Goal: Task Accomplishment & Management: Use online tool/utility

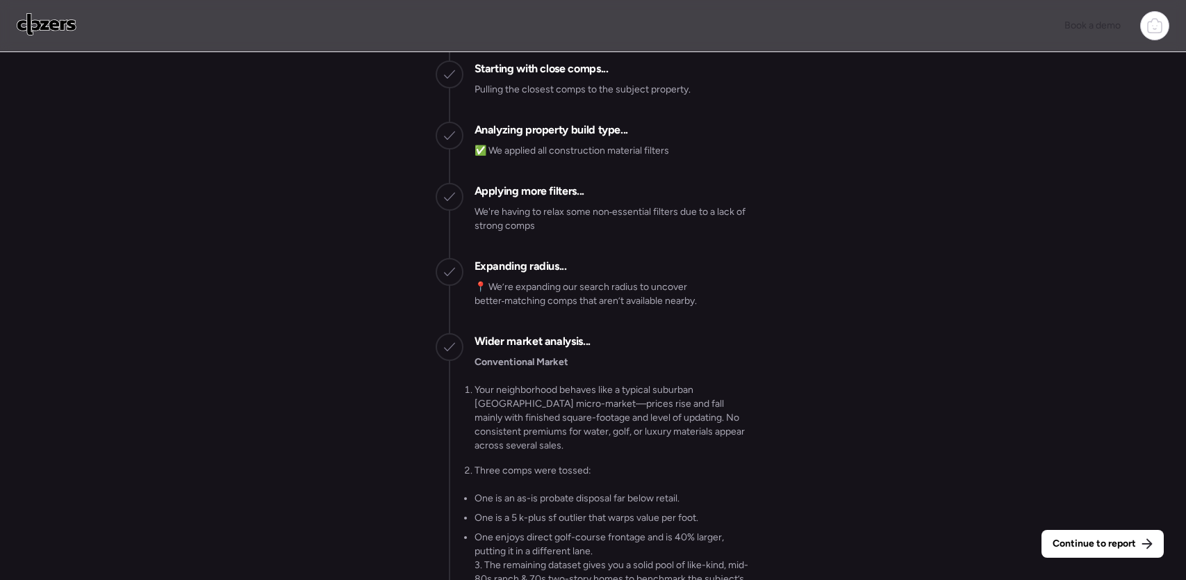
scroll to position [-2201, 0]
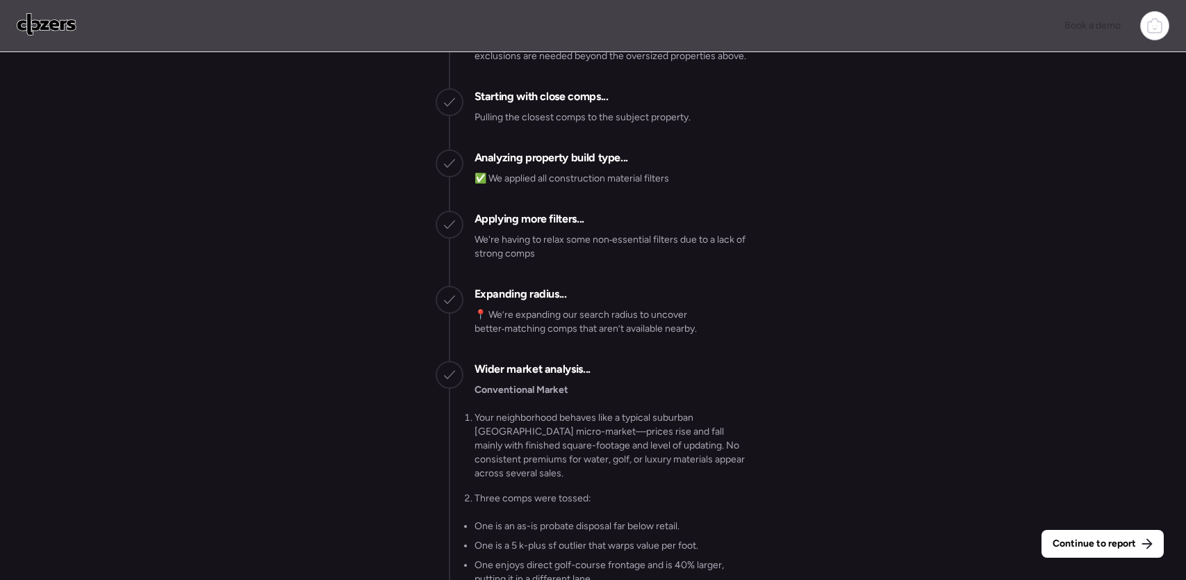
click at [1082, 546] on span "Continue to report" at bounding box center [1094, 543] width 83 height 14
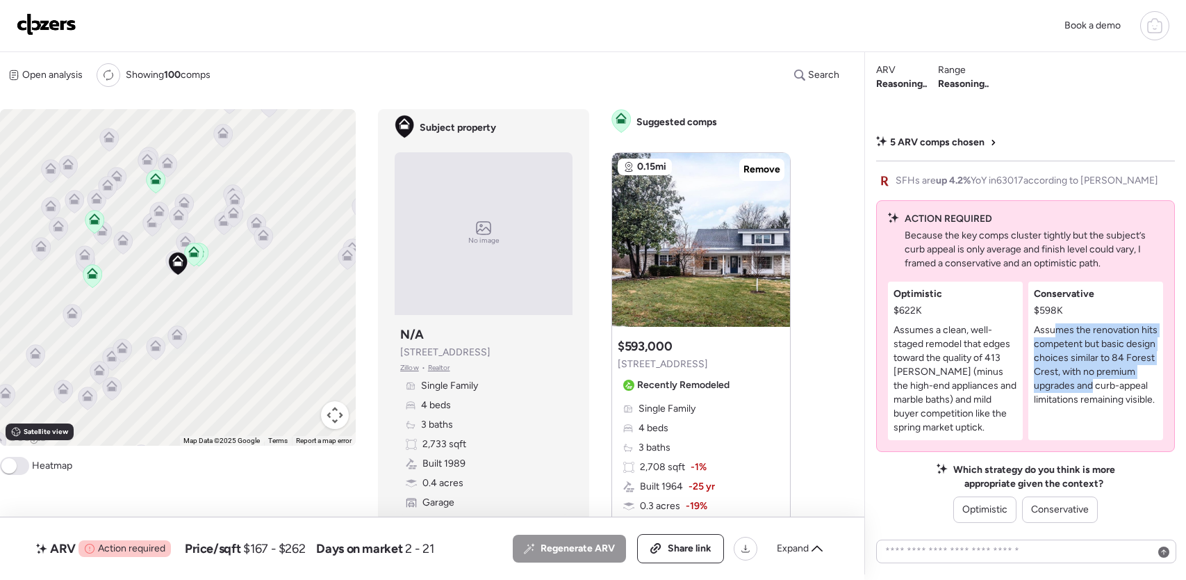
drag, startPoint x: 1058, startPoint y: 331, endPoint x: 1095, endPoint y: 384, distance: 63.8
click at [1095, 384] on p "Assumes the renovation hits competent but basic design choices similar to 84 Fo…" at bounding box center [1096, 364] width 124 height 83
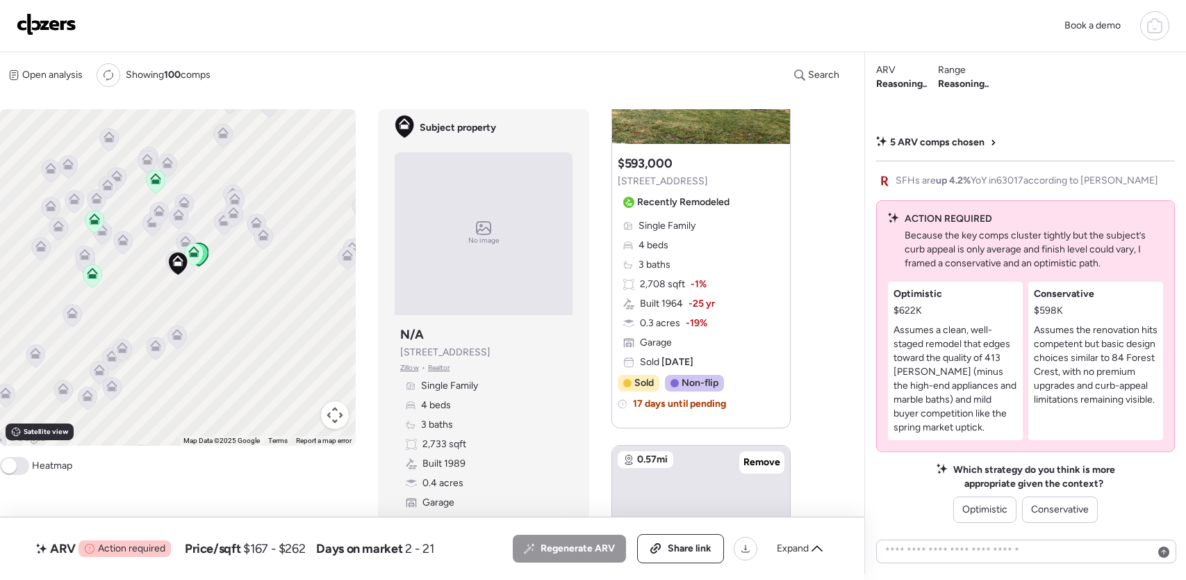
scroll to position [228, 0]
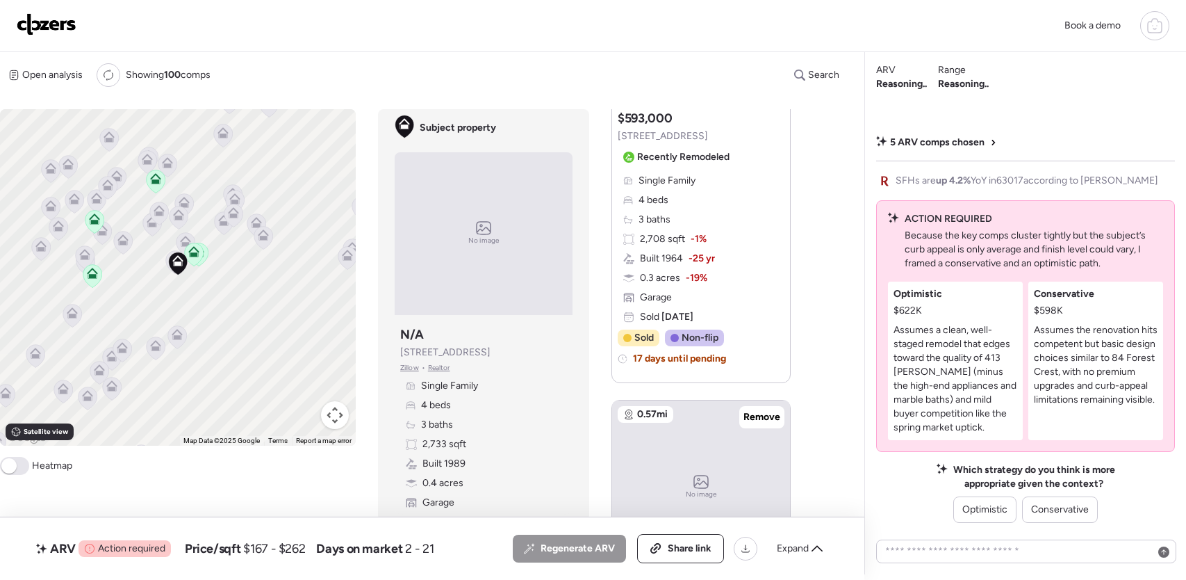
click at [47, 11] on div "Book a demo" at bounding box center [593, 25] width 1153 height 29
click at [59, 23] on img at bounding box center [47, 24] width 60 height 22
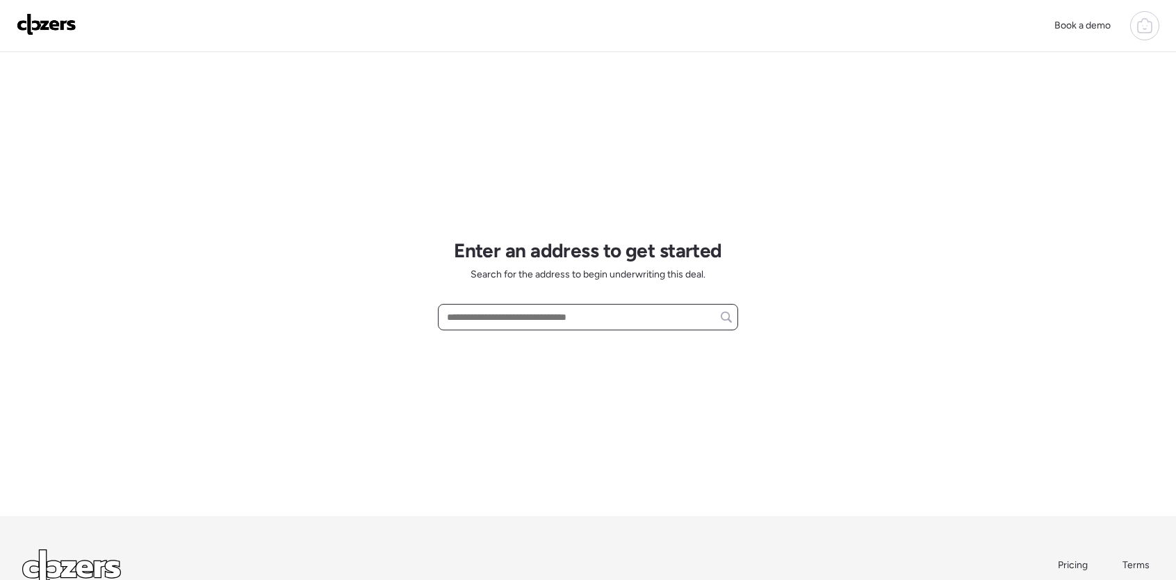
click at [477, 308] on input "text" at bounding box center [588, 316] width 288 height 19
paste input "**********"
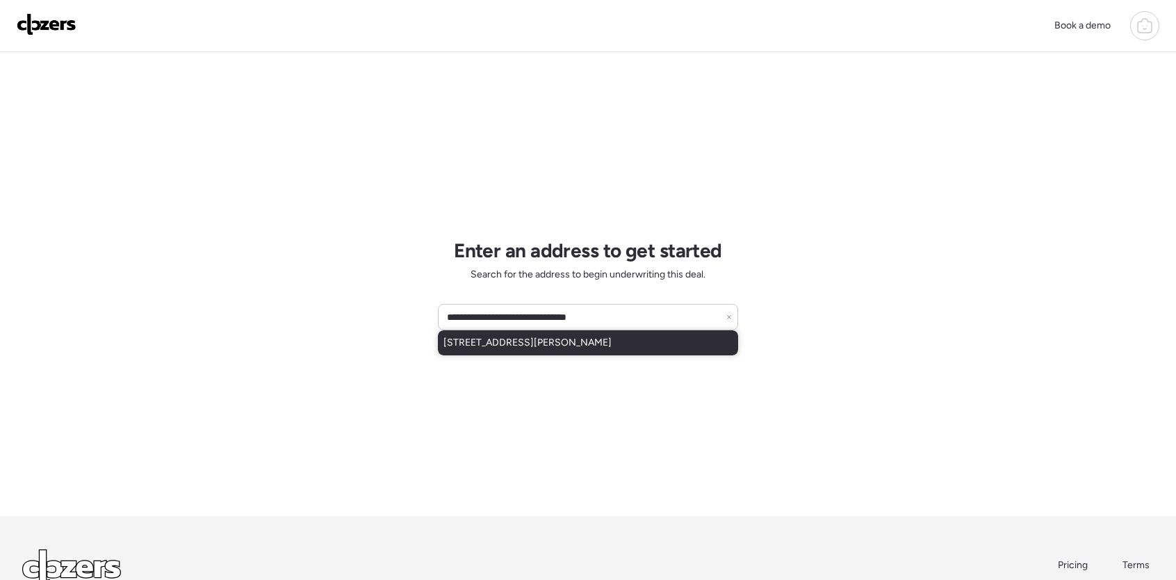
click at [500, 350] on div "[STREET_ADDRESS][PERSON_NAME]" at bounding box center [588, 342] width 300 height 25
type input "**********"
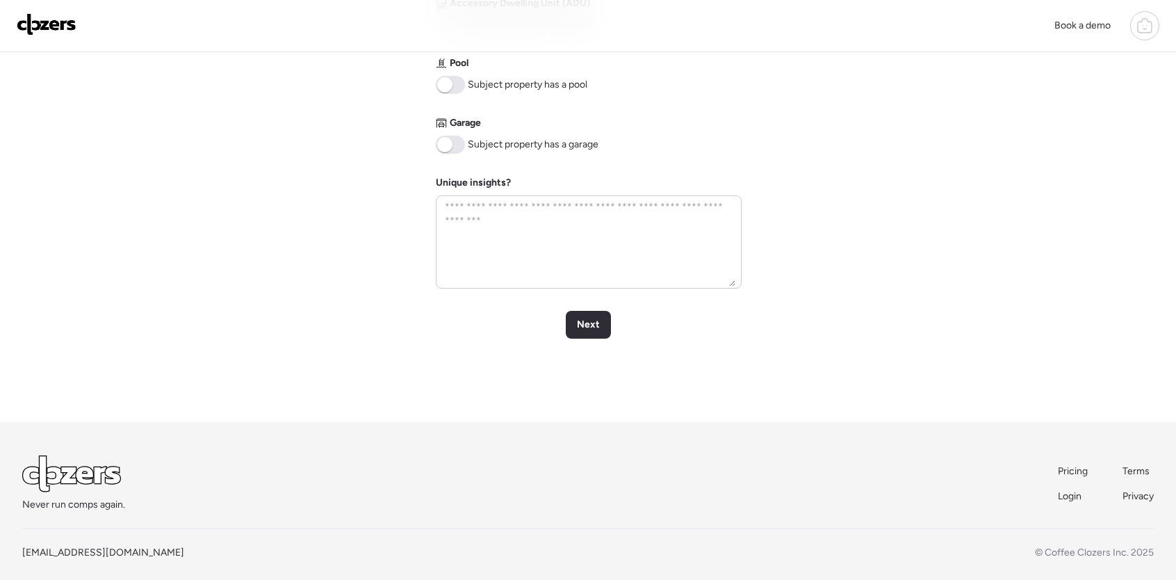
scroll to position [639, 0]
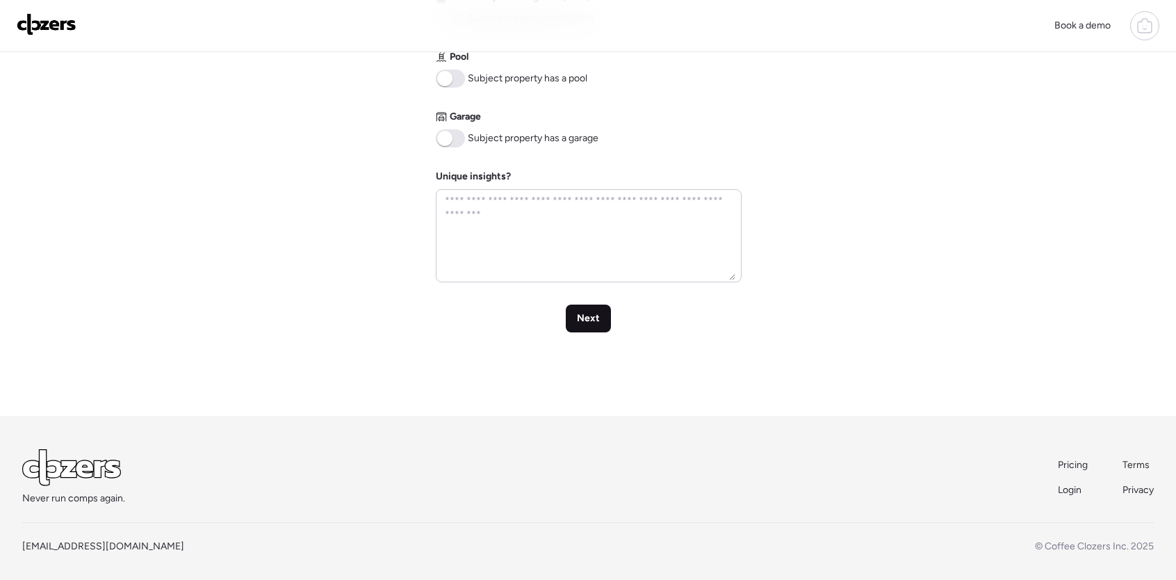
click at [600, 325] on div "Next" at bounding box center [588, 318] width 45 height 28
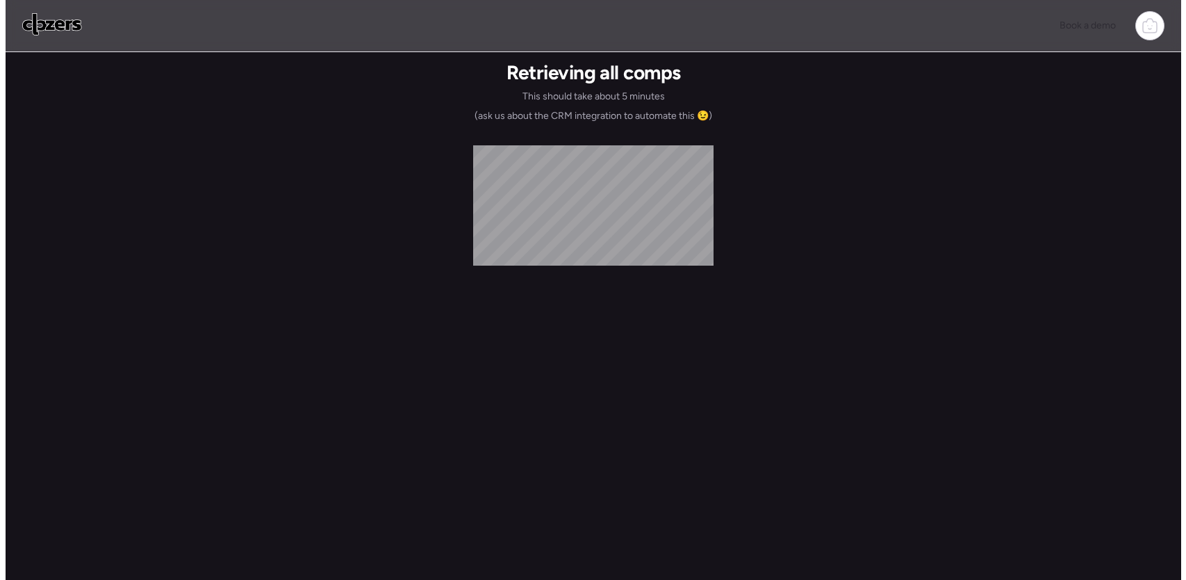
scroll to position [0, 0]
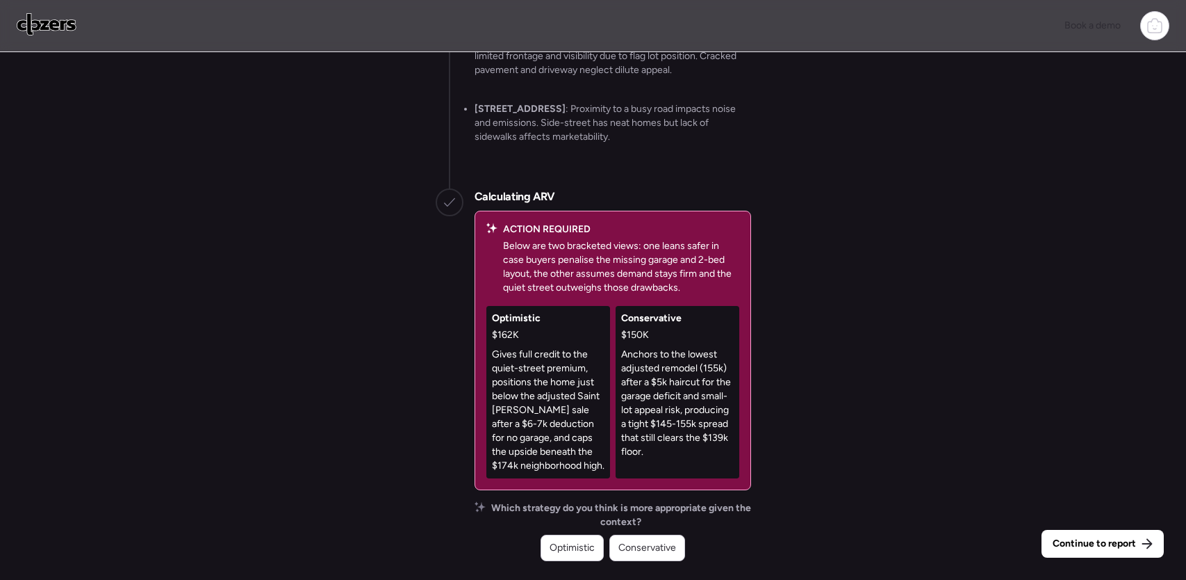
drag, startPoint x: 652, startPoint y: 541, endPoint x: 673, endPoint y: 547, distance: 22.2
click at [652, 541] on span "Conservative" at bounding box center [647, 548] width 58 height 14
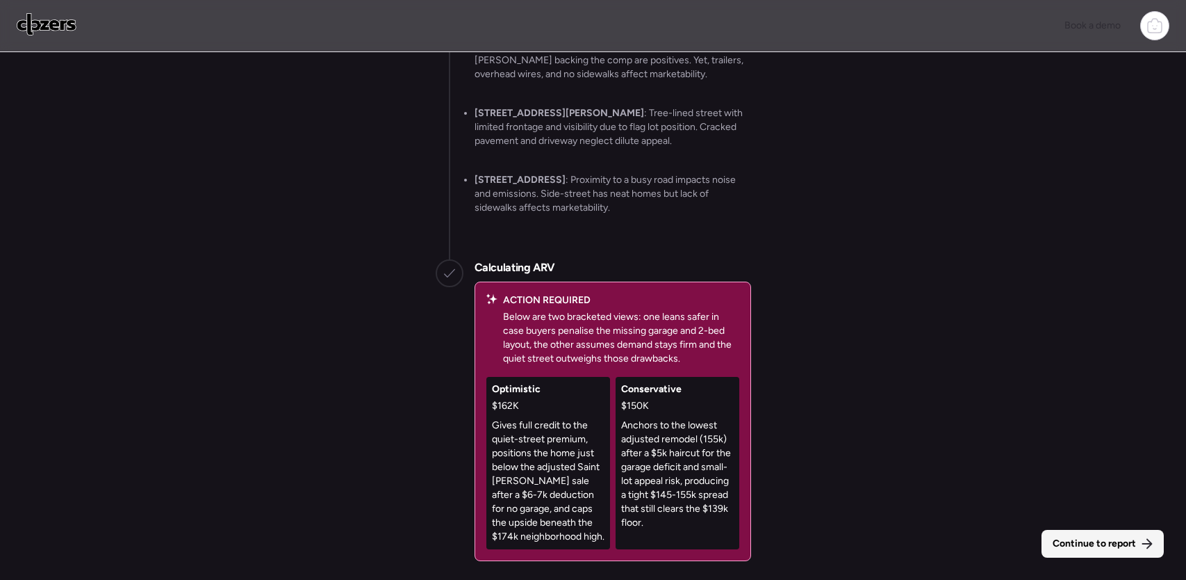
click at [1093, 543] on span "Continue to report" at bounding box center [1094, 543] width 83 height 14
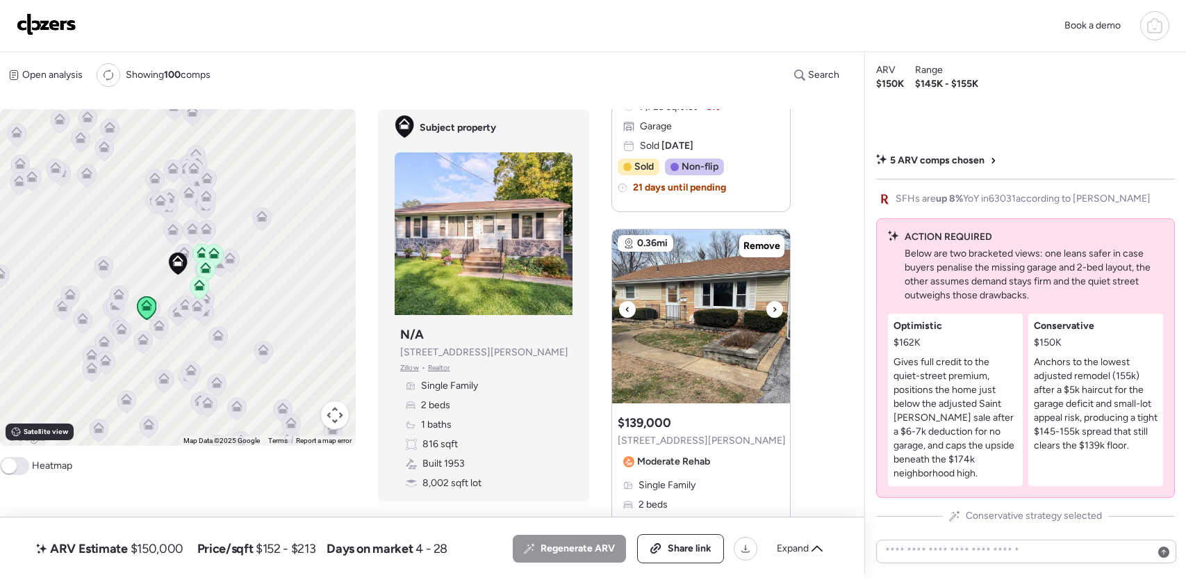
scroll to position [1352, 0]
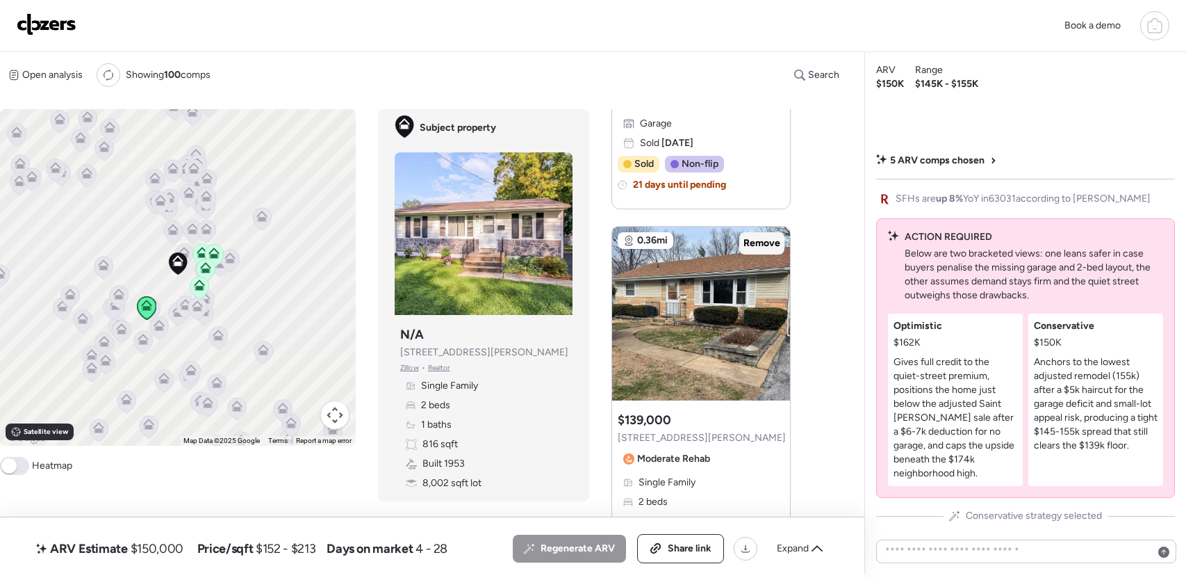
click at [757, 242] on span "Remove" at bounding box center [762, 243] width 37 height 14
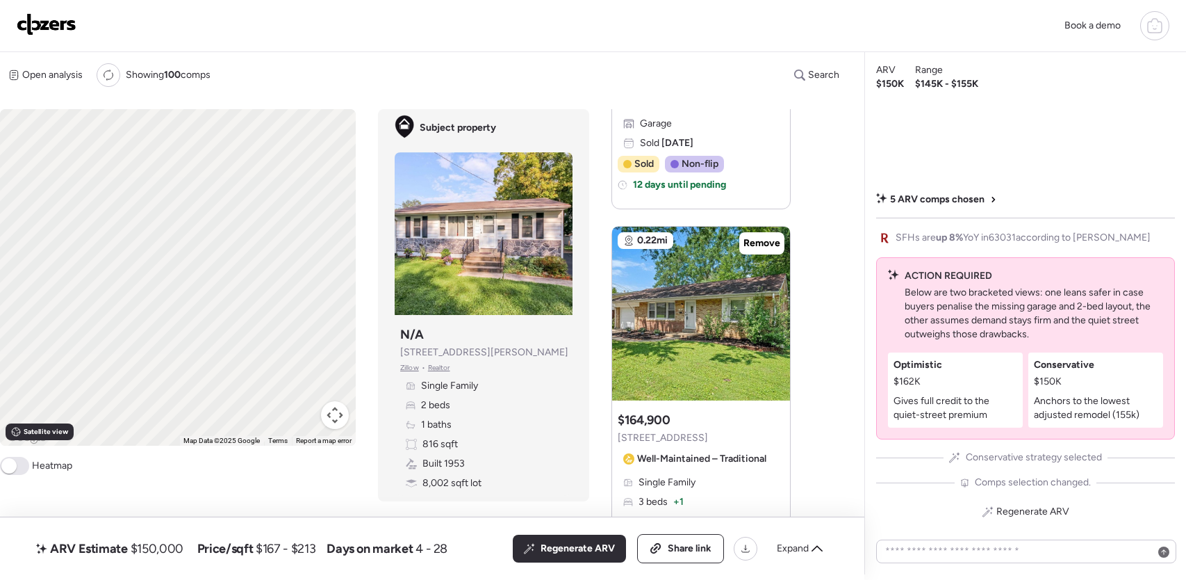
scroll to position [1720, 0]
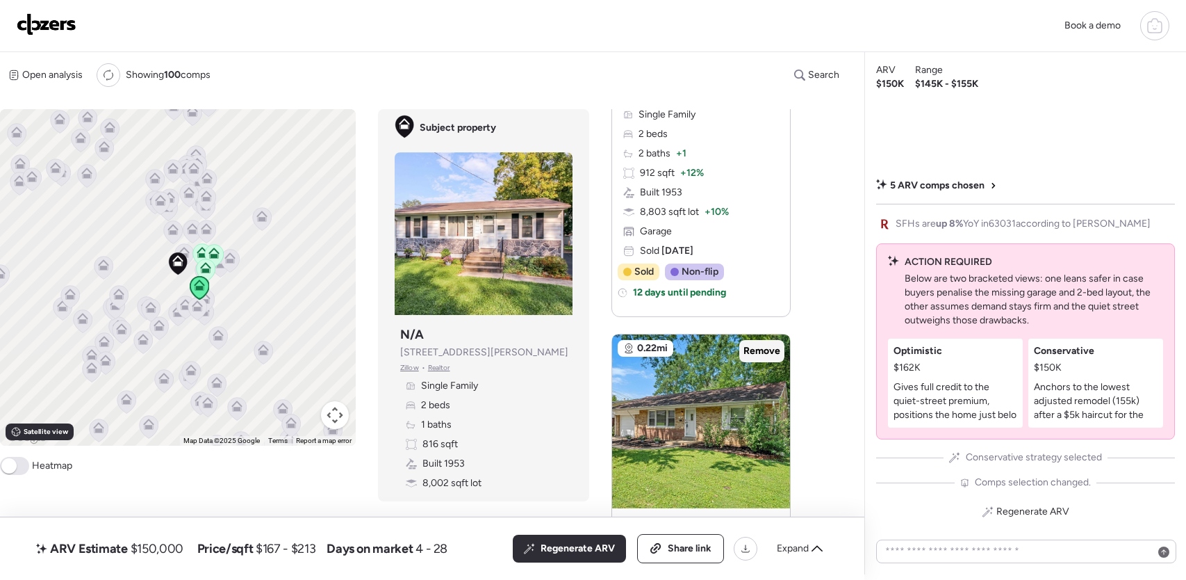
click at [763, 348] on span "Remove" at bounding box center [762, 351] width 37 height 14
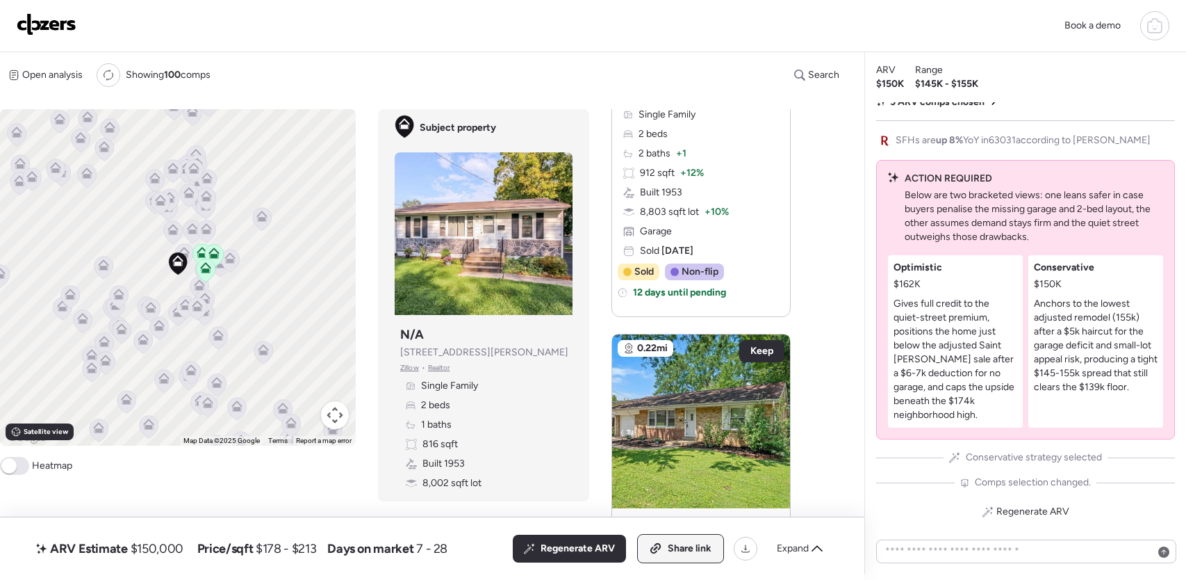
click at [663, 540] on div "Share link" at bounding box center [680, 548] width 85 height 28
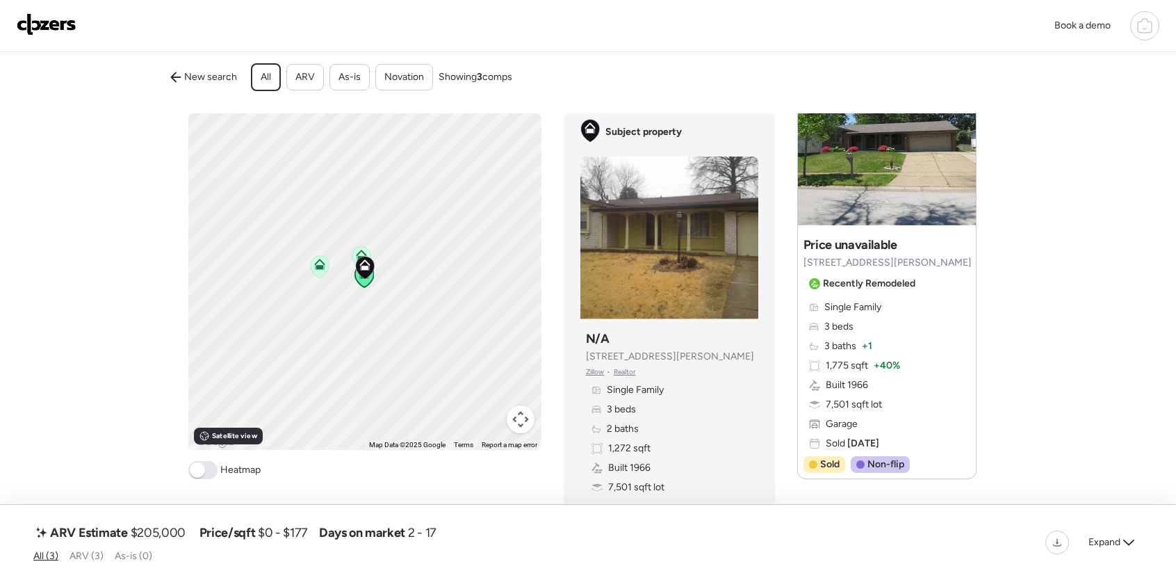
scroll to position [1055, 0]
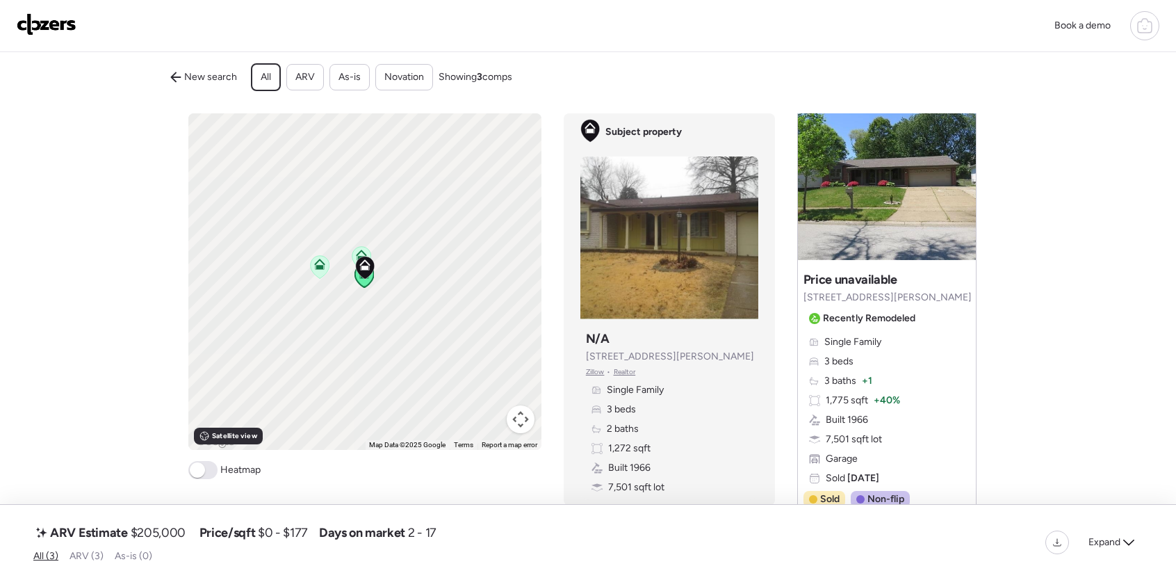
scroll to position [1020, 0]
drag, startPoint x: 899, startPoint y: 299, endPoint x: 816, endPoint y: 290, distance: 84.0
click at [816, 290] on div "Suggested comp Price unavailable 11843 Barden Tower Rd Recently Remodeled" at bounding box center [887, 301] width 168 height 58
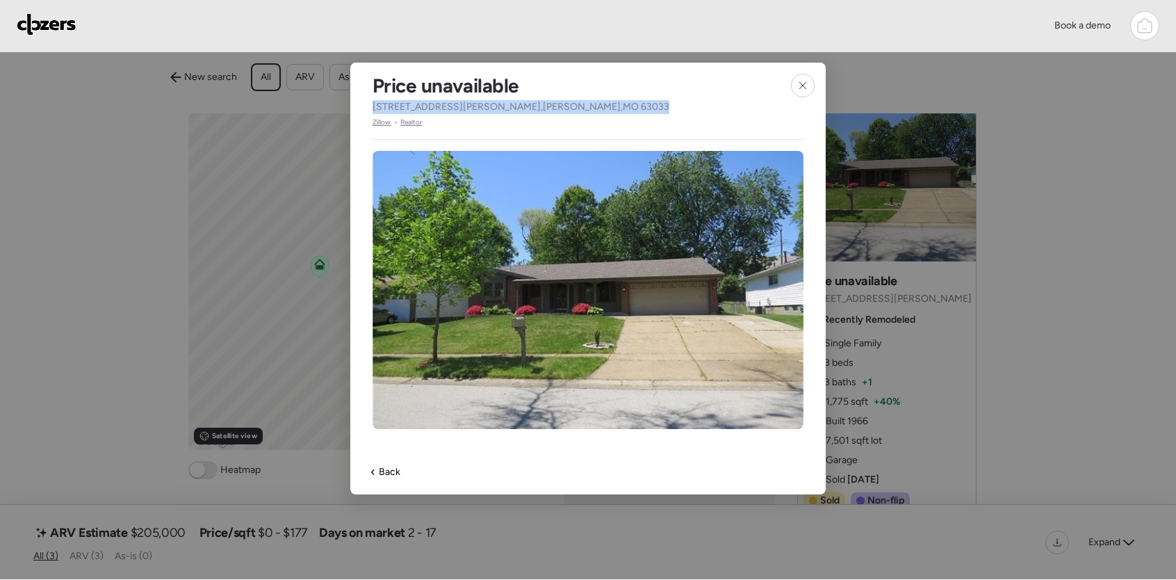
drag, startPoint x: 481, startPoint y: 94, endPoint x: 374, endPoint y: 94, distance: 107.0
click at [374, 94] on div "Price unavailable 11843 Barden Tower Rd , Black Jack , MO 63033 Zillow • Realtor" at bounding box center [520, 95] width 341 height 65
copy span "11843 Barden Tower Rd , Black Jack , MO 63033"
click at [806, 80] on icon at bounding box center [802, 85] width 11 height 11
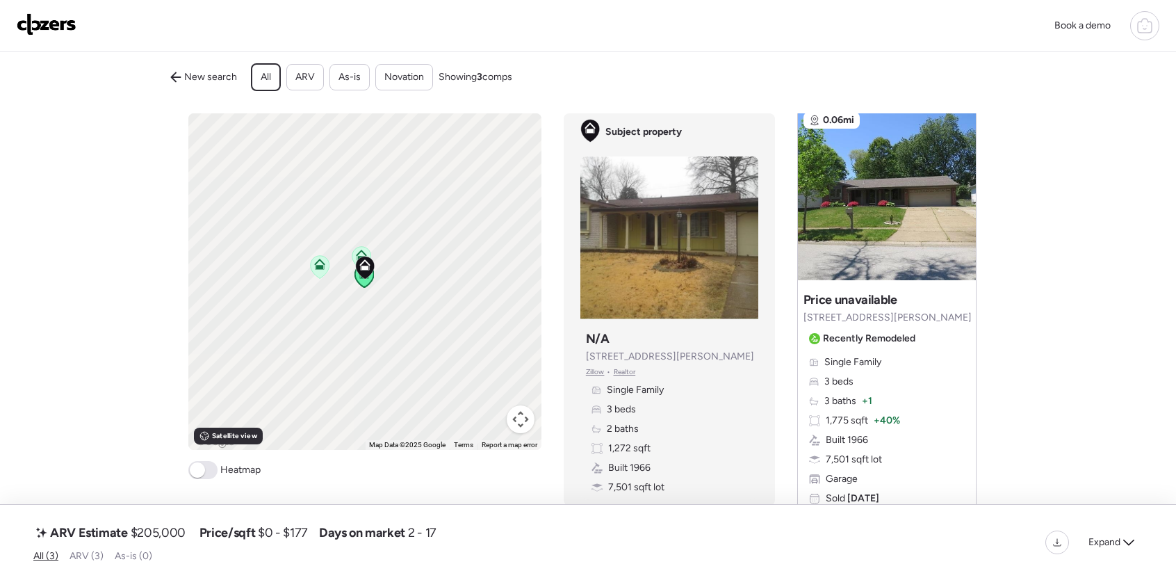
scroll to position [983, 0]
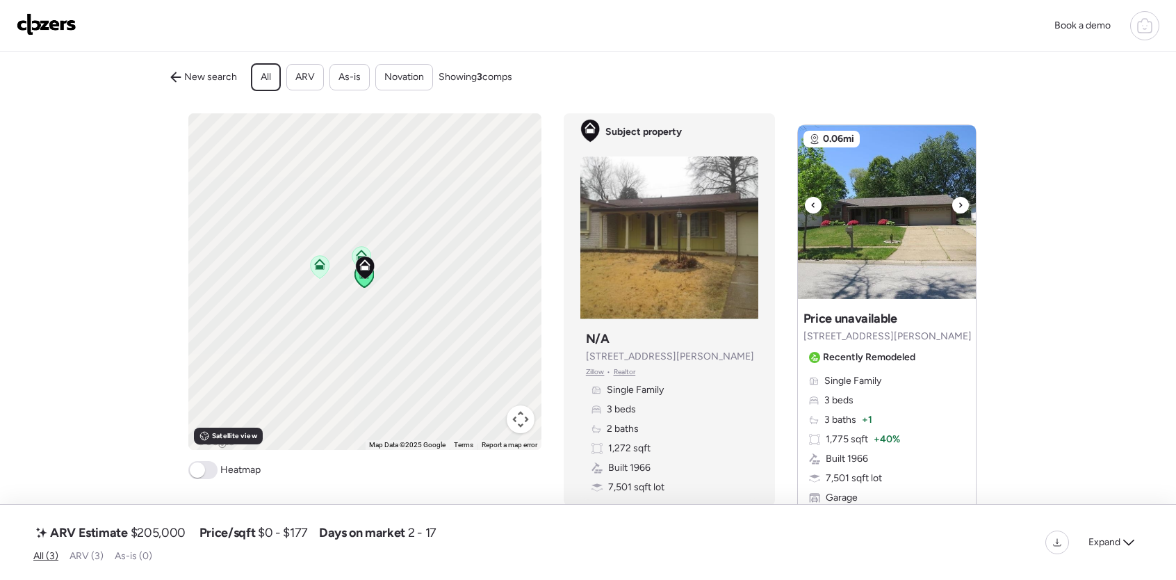
click at [958, 203] on icon at bounding box center [961, 205] width 6 height 17
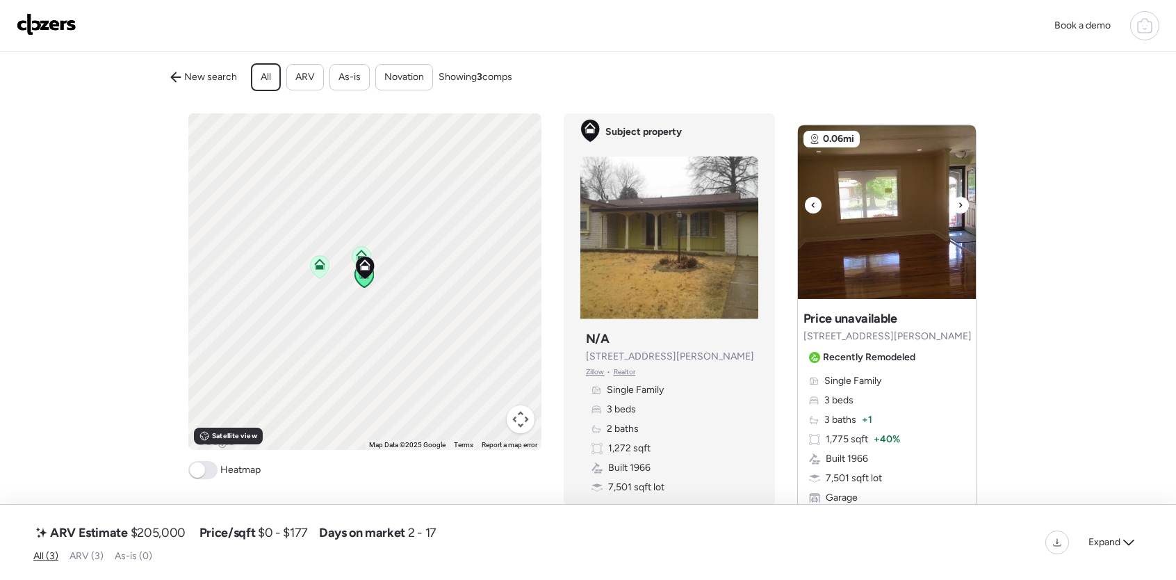
click at [959, 204] on icon at bounding box center [960, 204] width 3 height 5
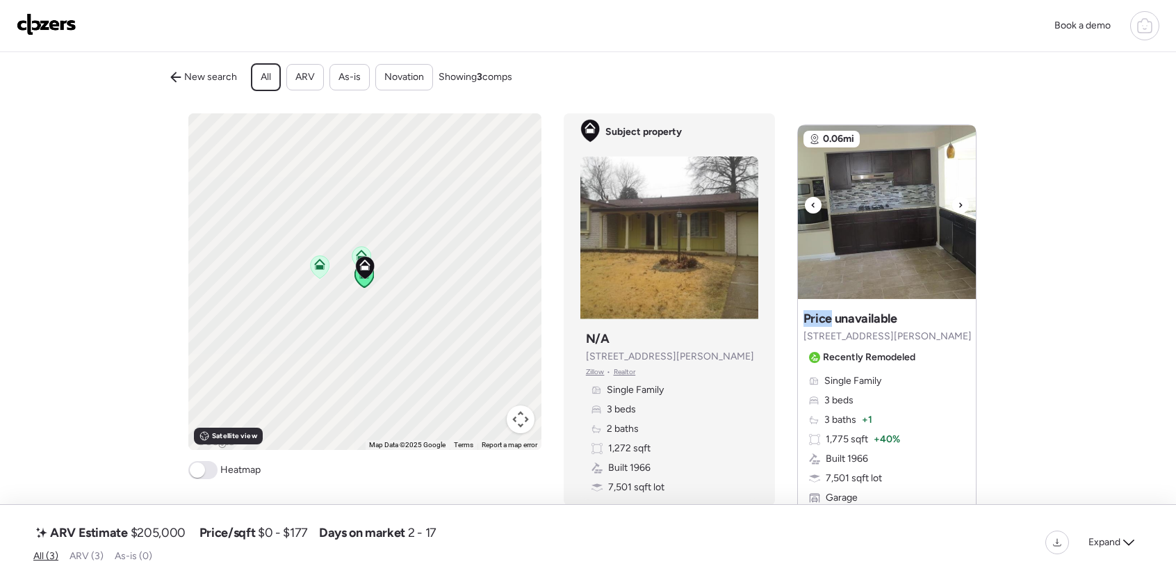
click at [959, 204] on icon at bounding box center [960, 204] width 3 height 5
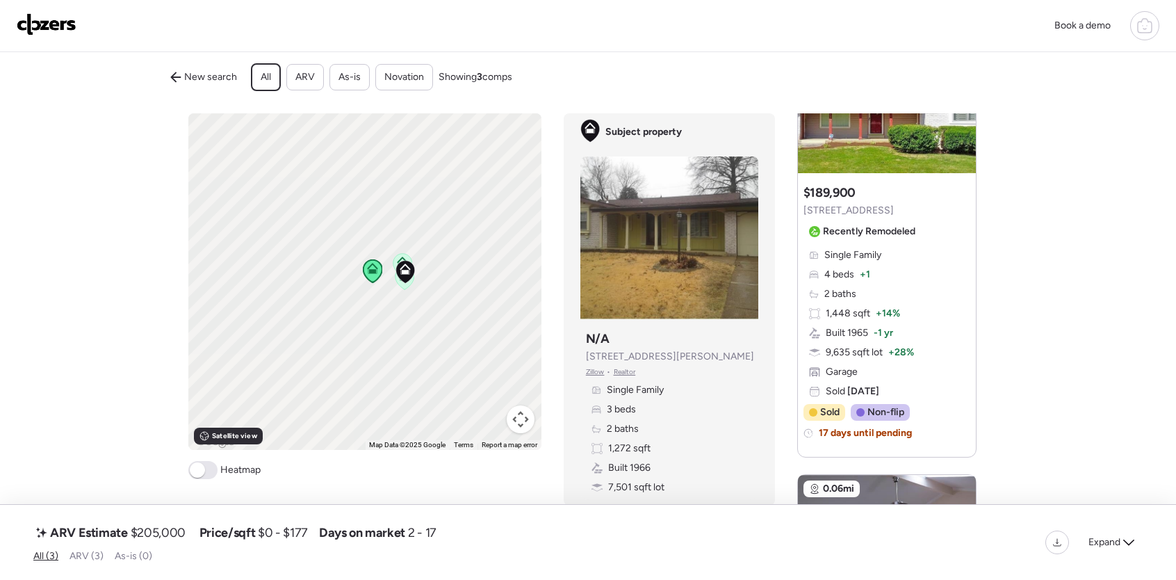
scroll to position [803, 0]
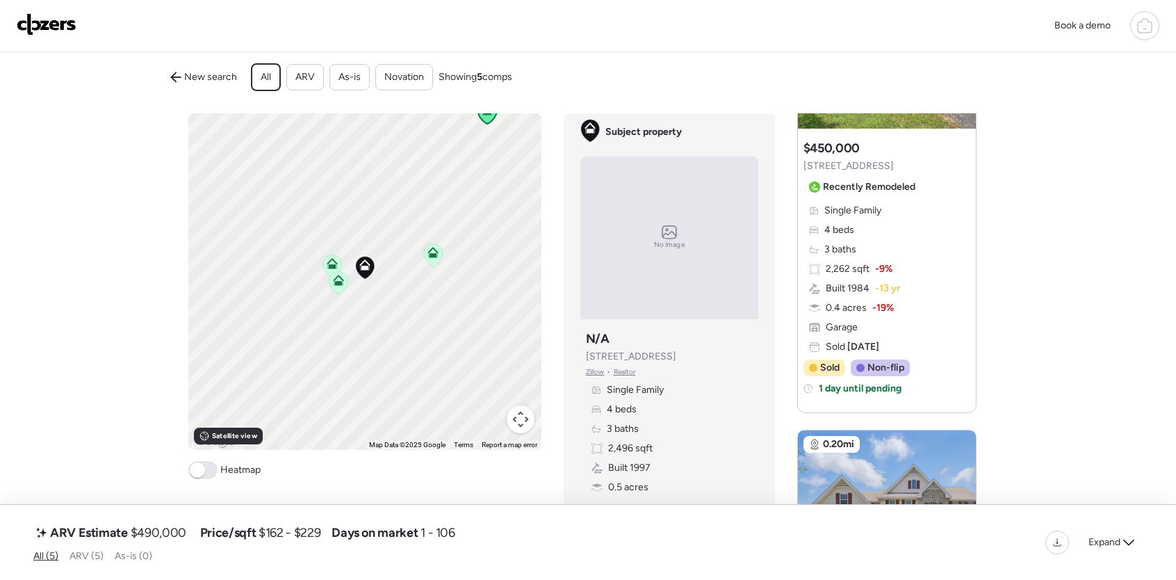
scroll to position [1152, 0]
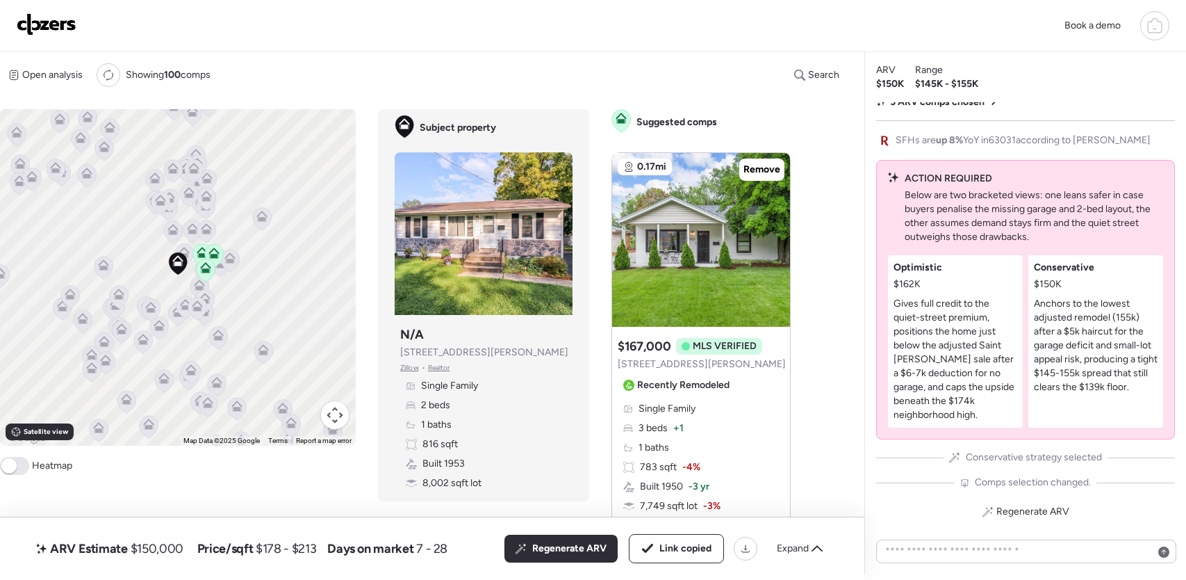
scroll to position [1720, 0]
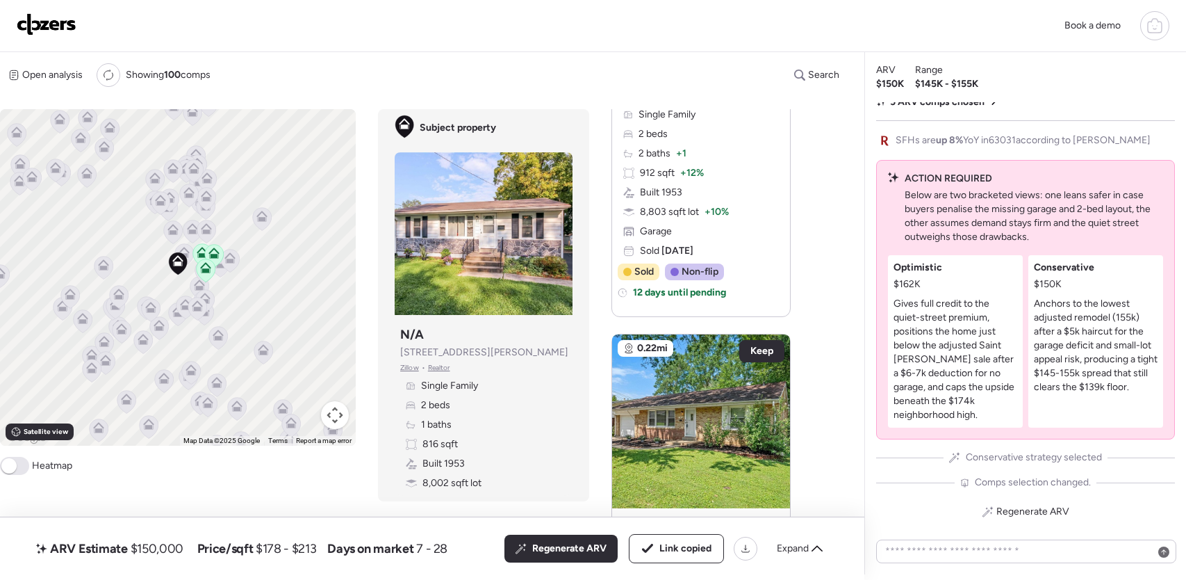
click at [56, 17] on img at bounding box center [47, 24] width 60 height 22
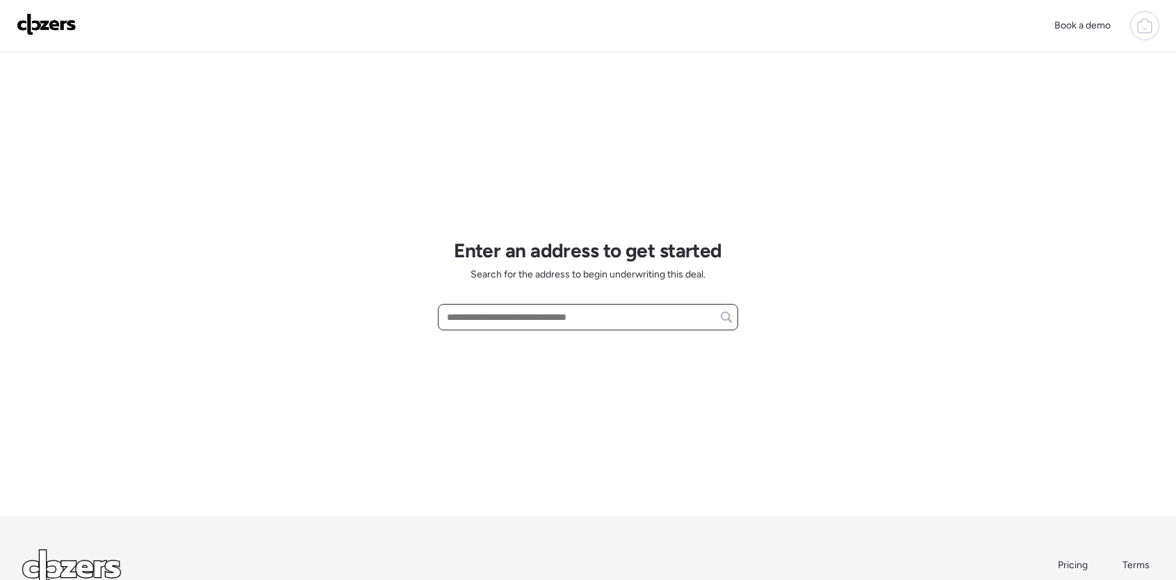
click at [496, 309] on input "text" at bounding box center [588, 316] width 288 height 19
paste input "**********"
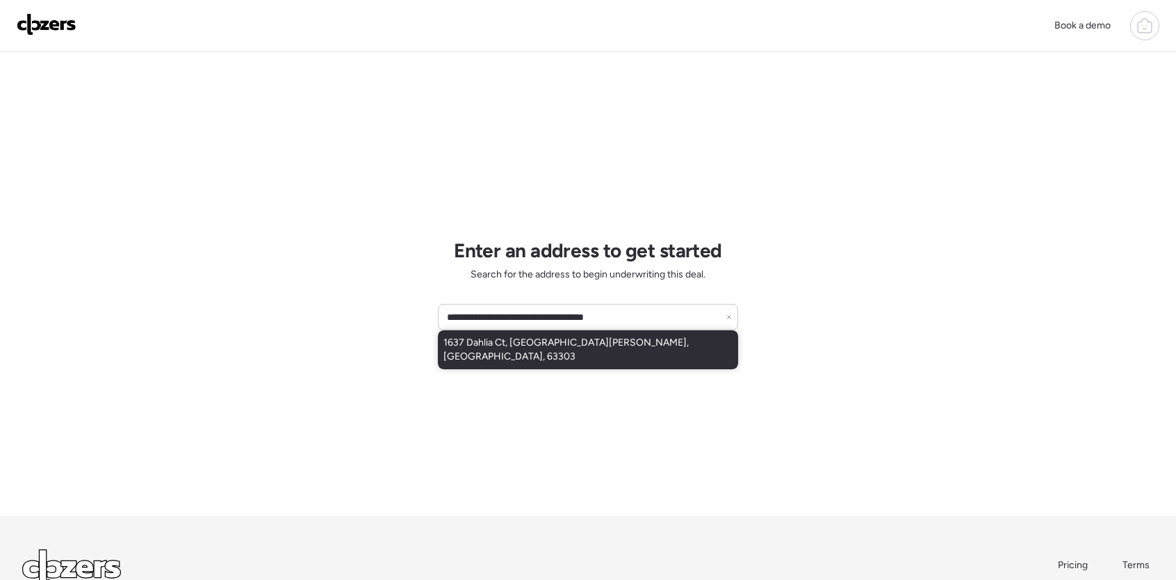
click at [550, 339] on span "1637 Dahlia Ct, Saint Charles, MO, 63303" at bounding box center [587, 350] width 289 height 28
type input "**********"
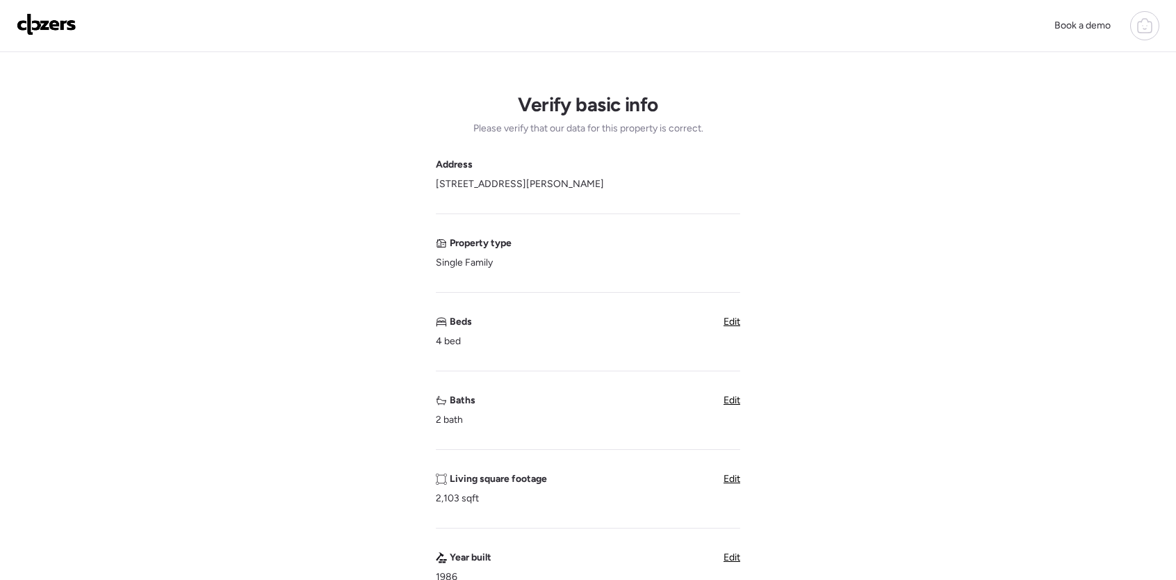
click at [17, 20] on img at bounding box center [47, 24] width 60 height 22
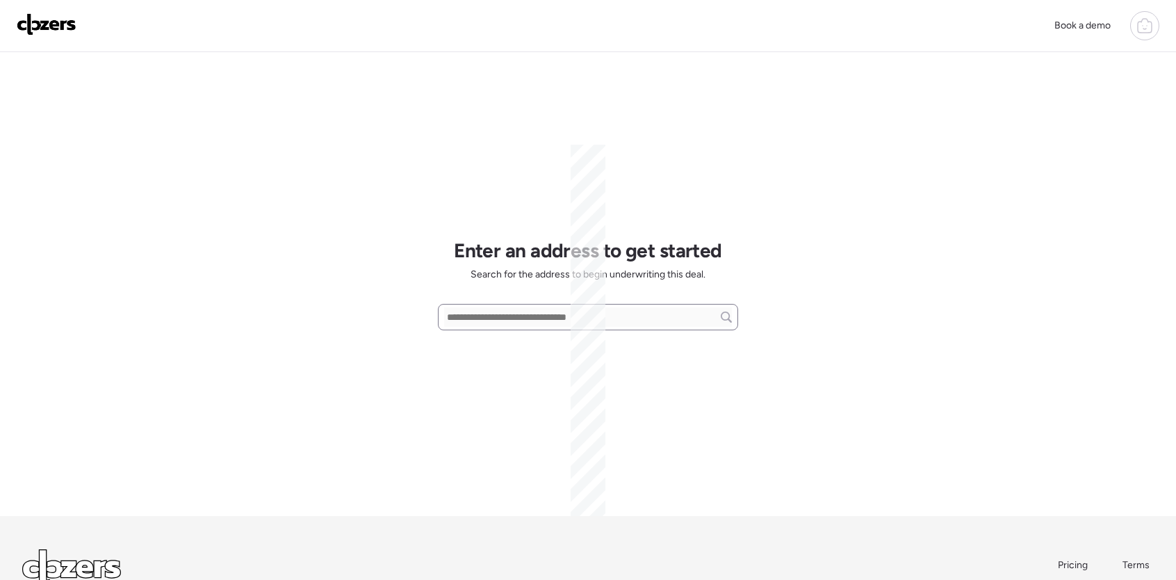
click at [506, 318] on input "text" at bounding box center [588, 316] width 288 height 19
click at [509, 317] on input "text" at bounding box center [588, 316] width 288 height 19
paste input "**********"
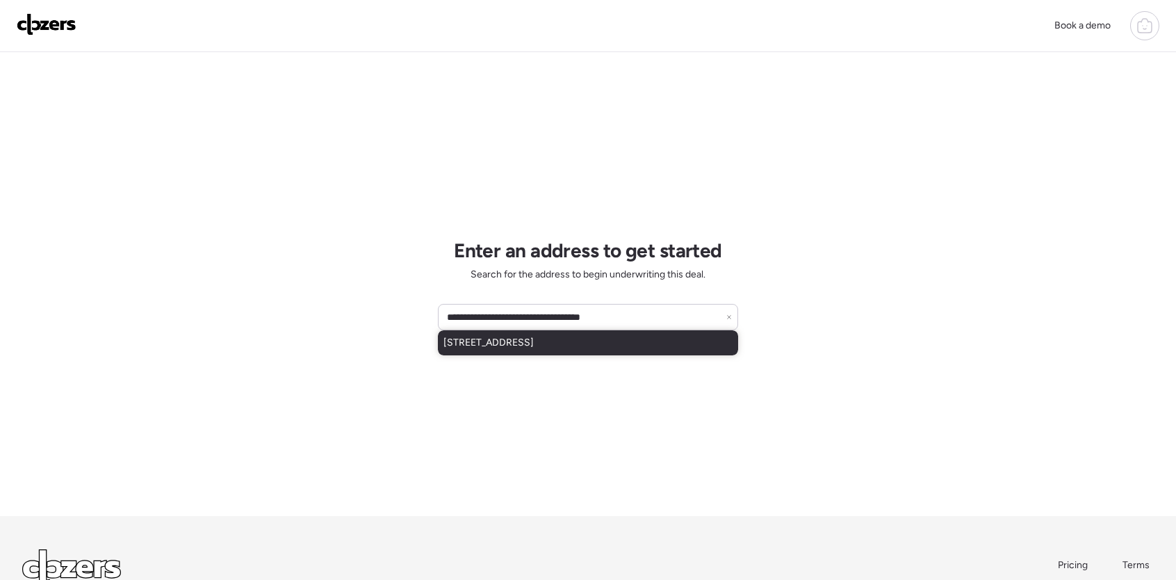
click at [534, 336] on span "[STREET_ADDRESS]" at bounding box center [488, 343] width 90 height 14
type input "**********"
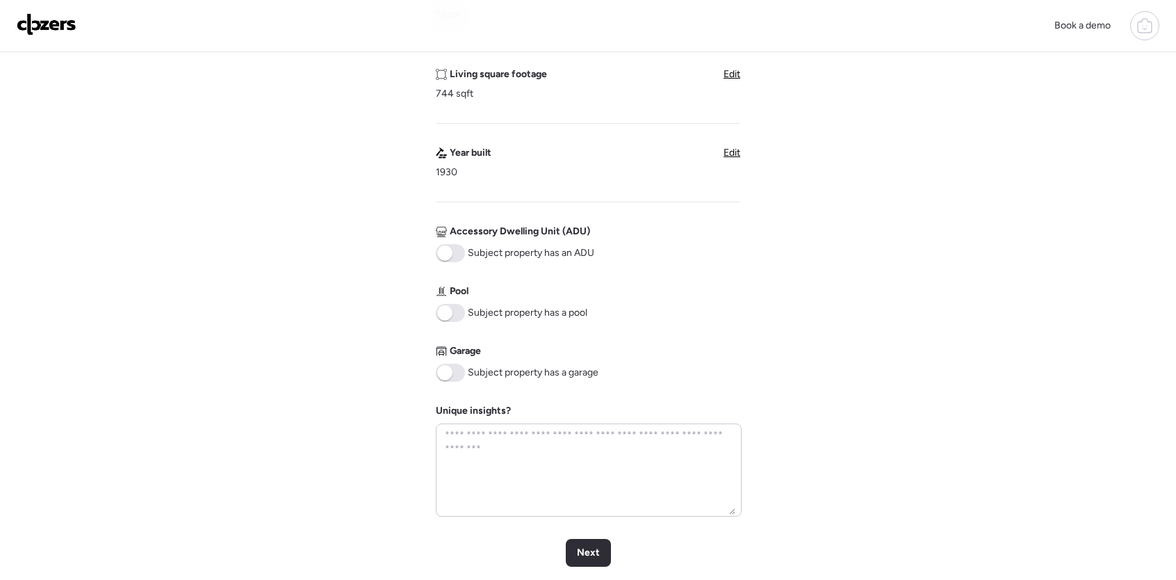
scroll to position [420, 0]
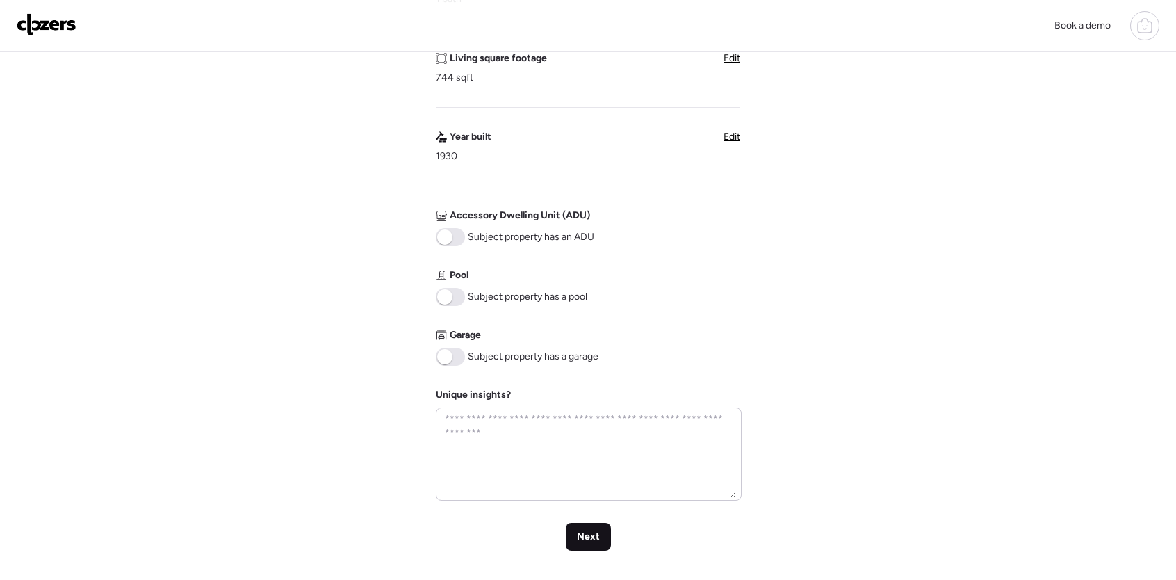
click at [577, 534] on span "Next" at bounding box center [588, 537] width 23 height 14
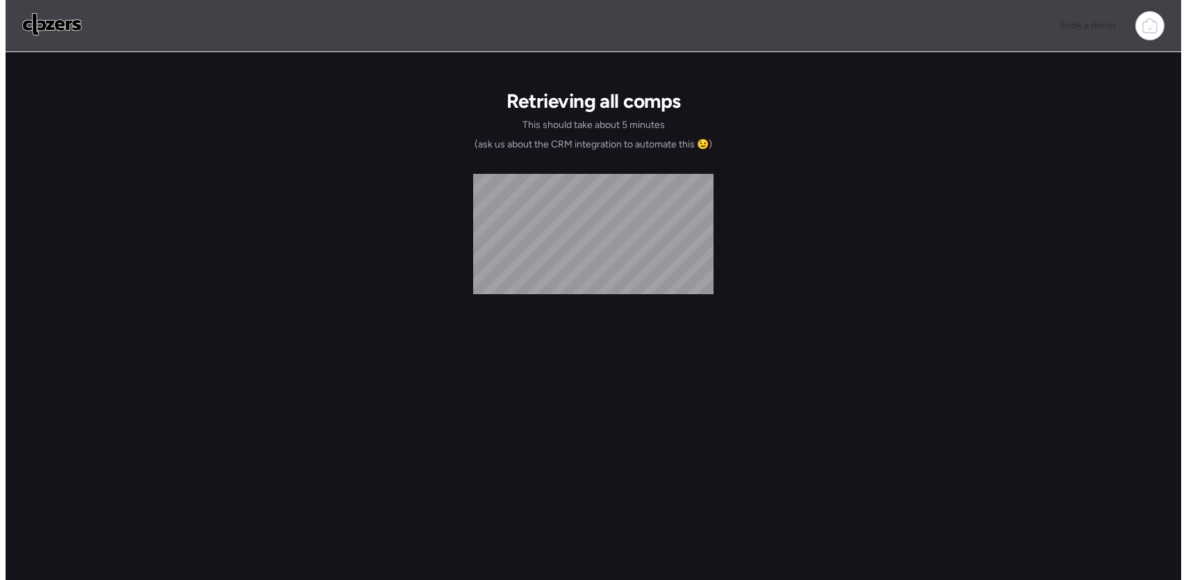
scroll to position [0, 0]
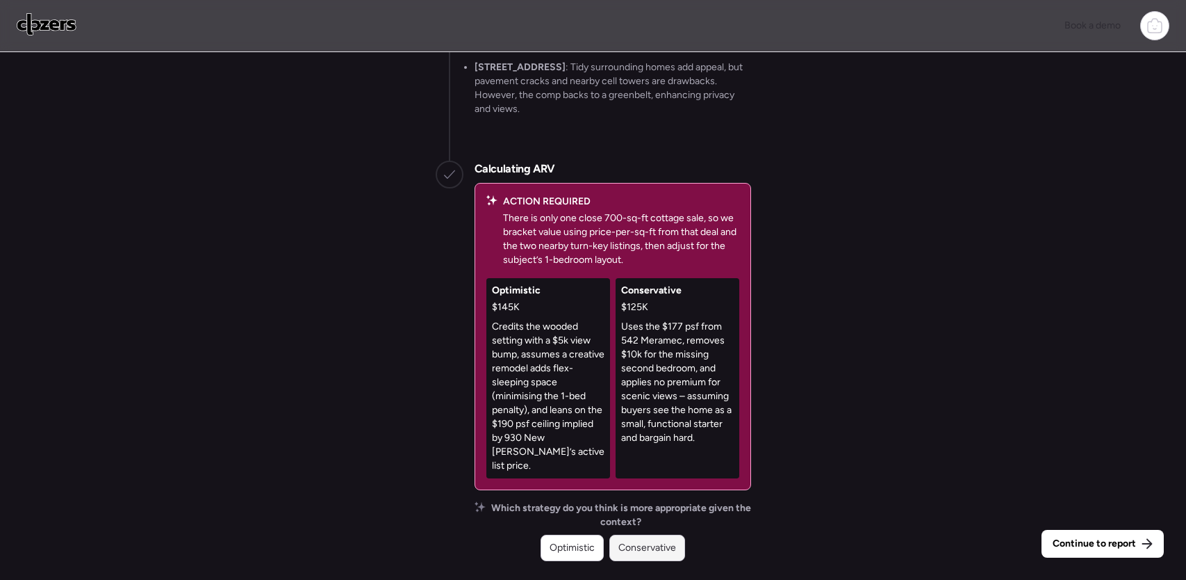
click at [664, 552] on span "Conservative" at bounding box center [647, 548] width 58 height 14
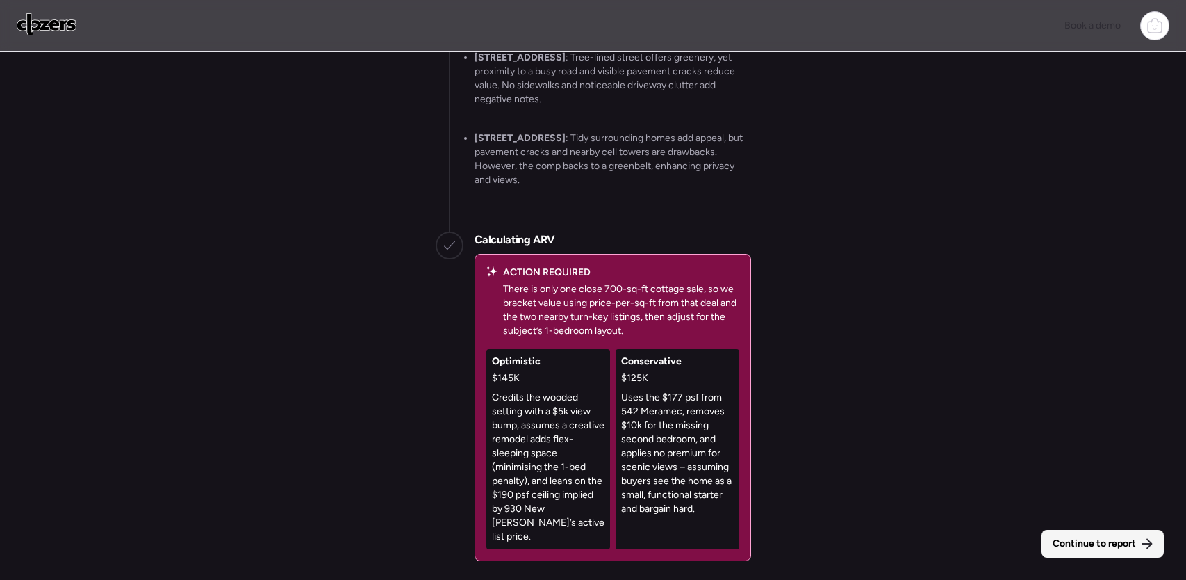
click at [1088, 543] on span "Continue to report" at bounding box center [1094, 543] width 83 height 14
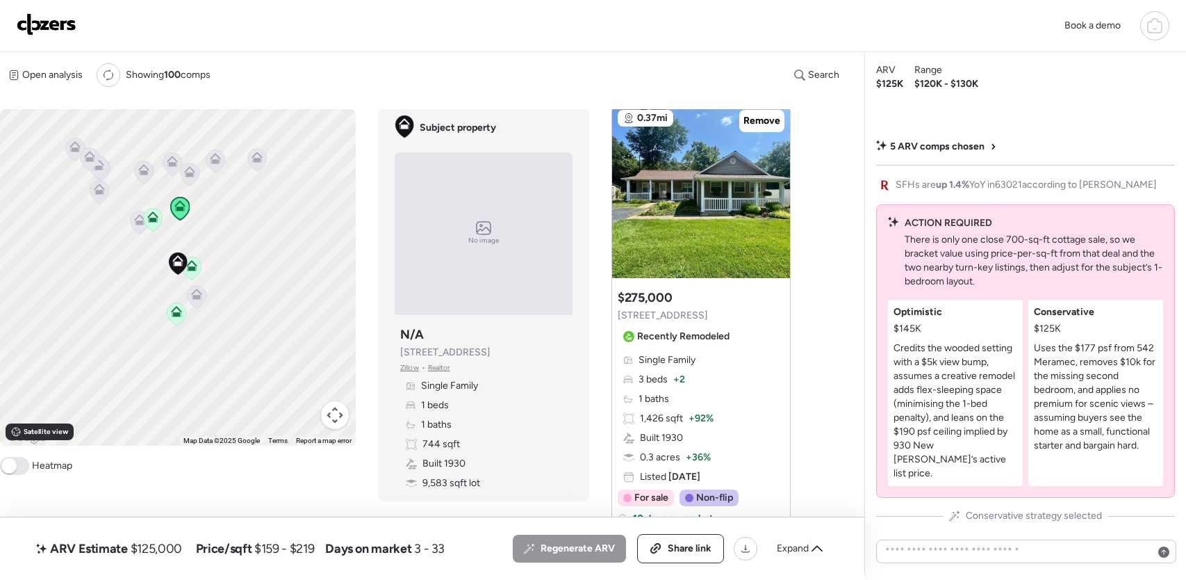
scroll to position [944, 0]
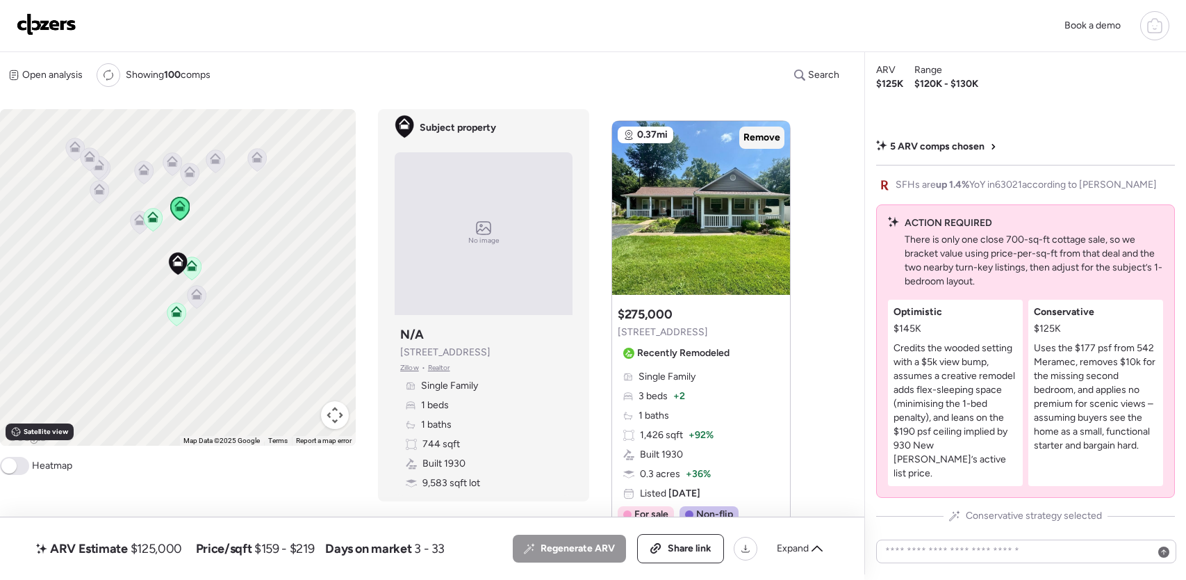
click at [763, 133] on span "Remove" at bounding box center [762, 138] width 37 height 14
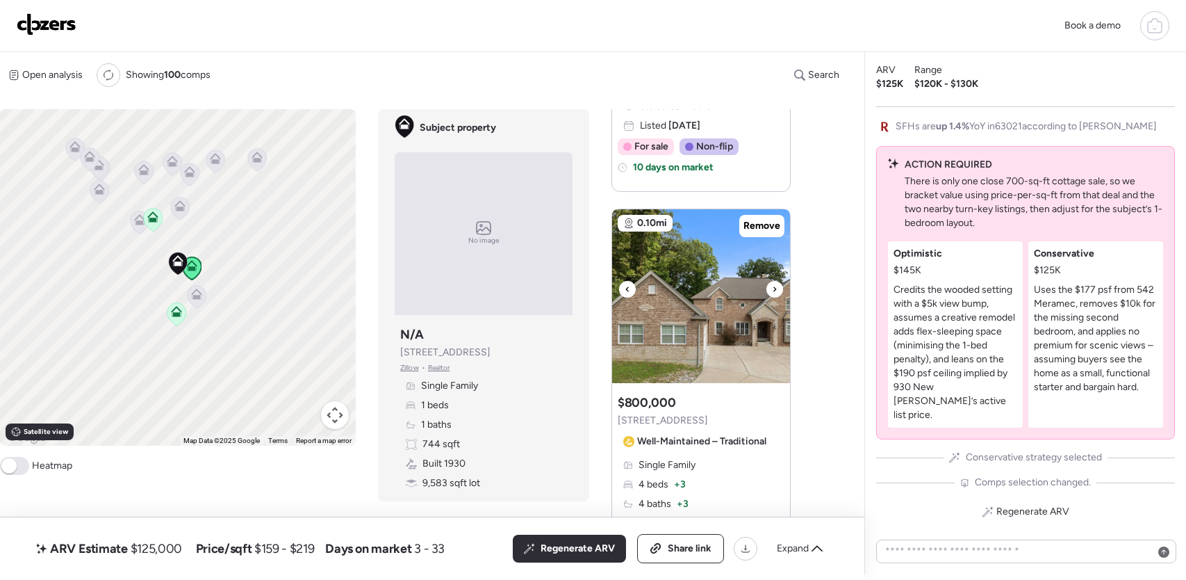
scroll to position [1333, 0]
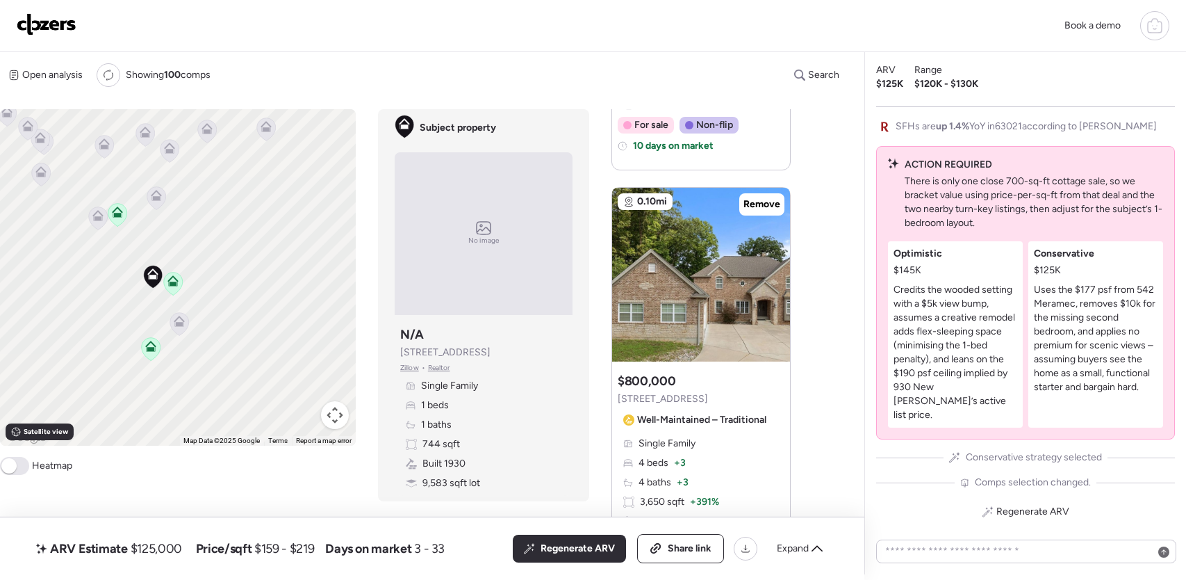
drag, startPoint x: 224, startPoint y: 256, endPoint x: 247, endPoint y: 262, distance: 23.8
click at [247, 262] on div "To activate drag with keyboard, press Alt + Enter. Once in keyboard drag state,…" at bounding box center [178, 277] width 356 height 336
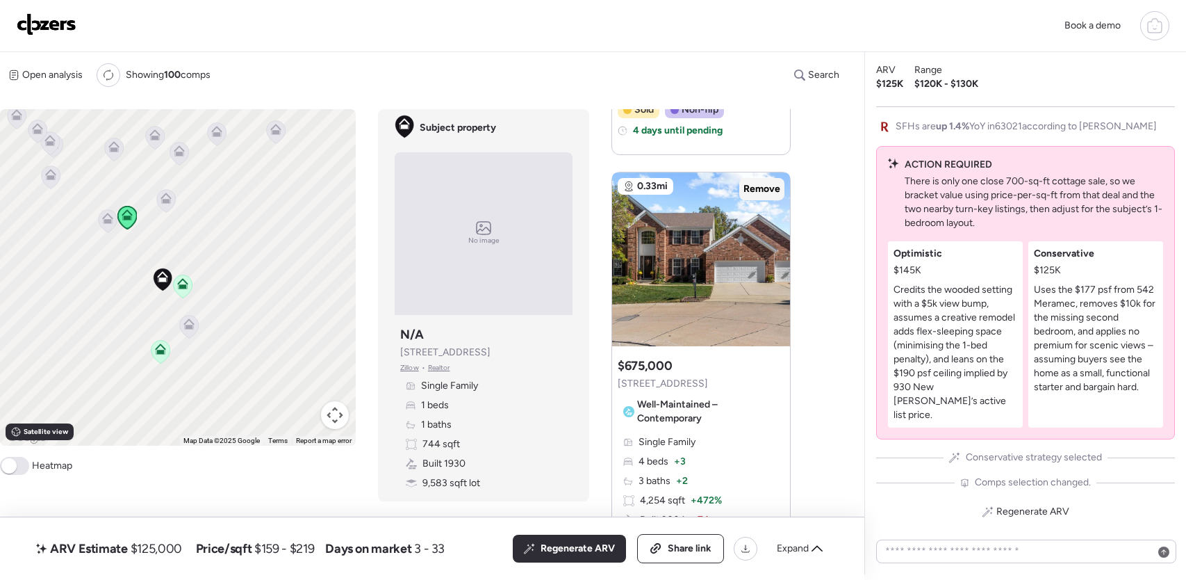
click at [766, 188] on span "Remove" at bounding box center [762, 189] width 37 height 14
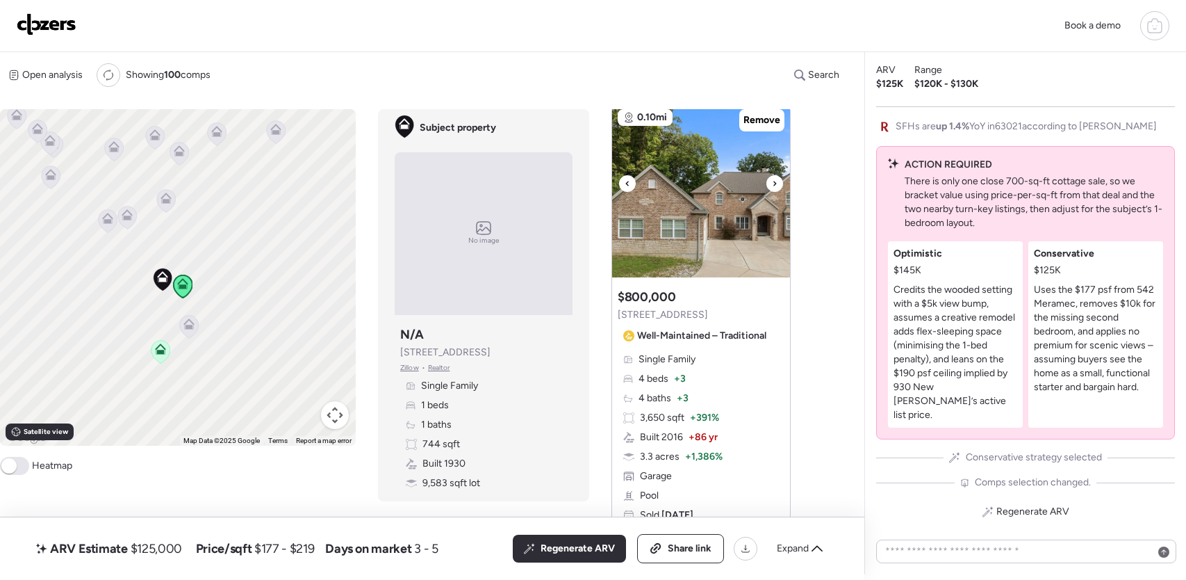
scroll to position [1395, 0]
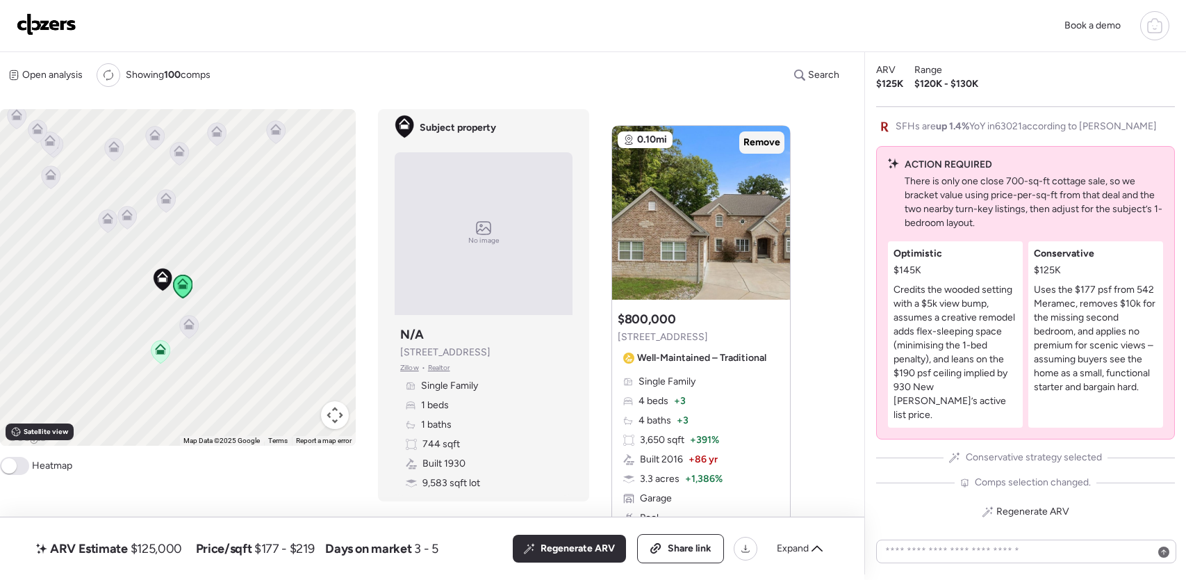
click at [773, 140] on span "Remove" at bounding box center [762, 143] width 37 height 14
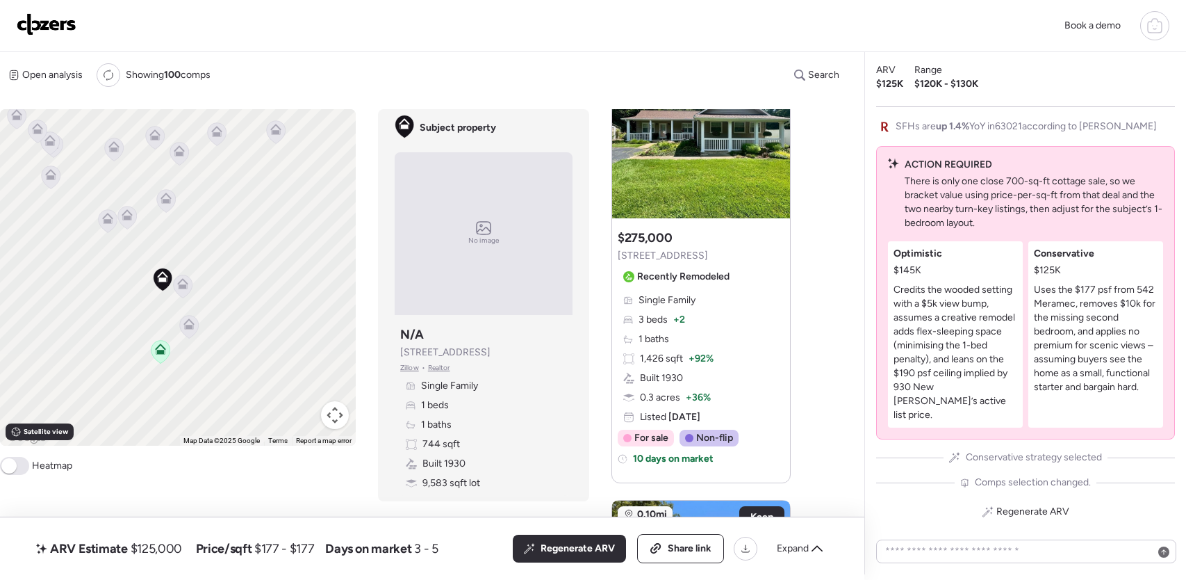
scroll to position [1023, 0]
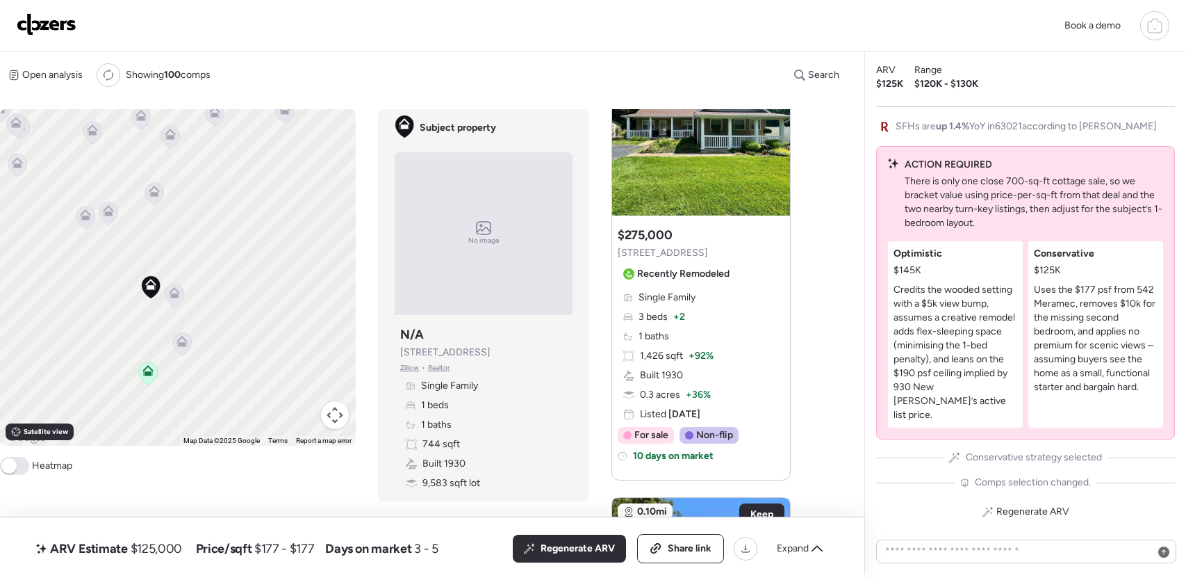
click at [88, 218] on icon at bounding box center [85, 217] width 9 height 4
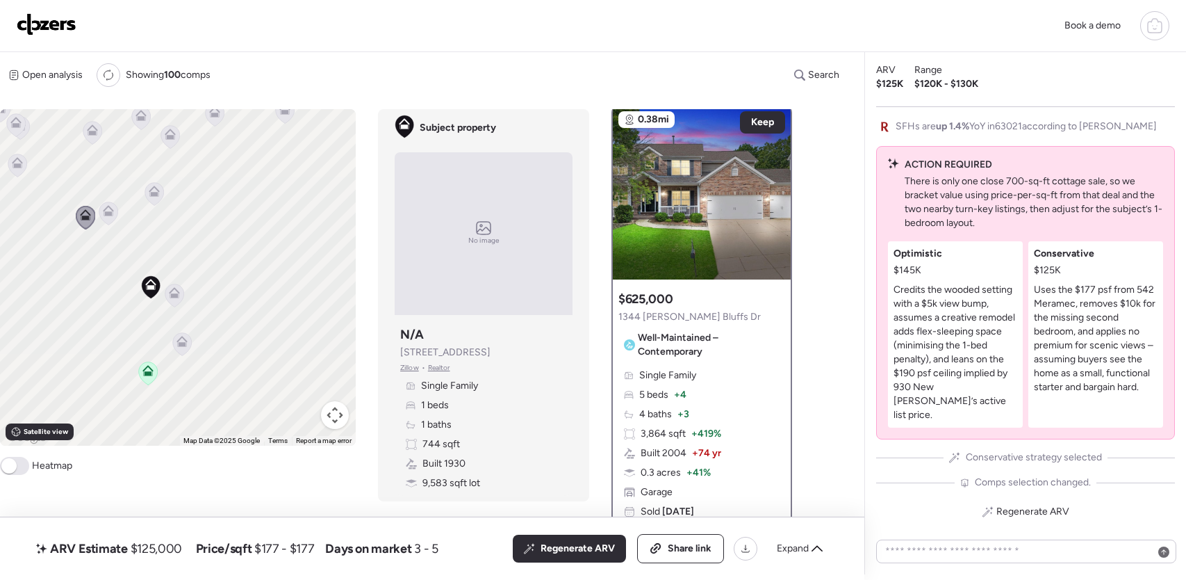
scroll to position [0, 0]
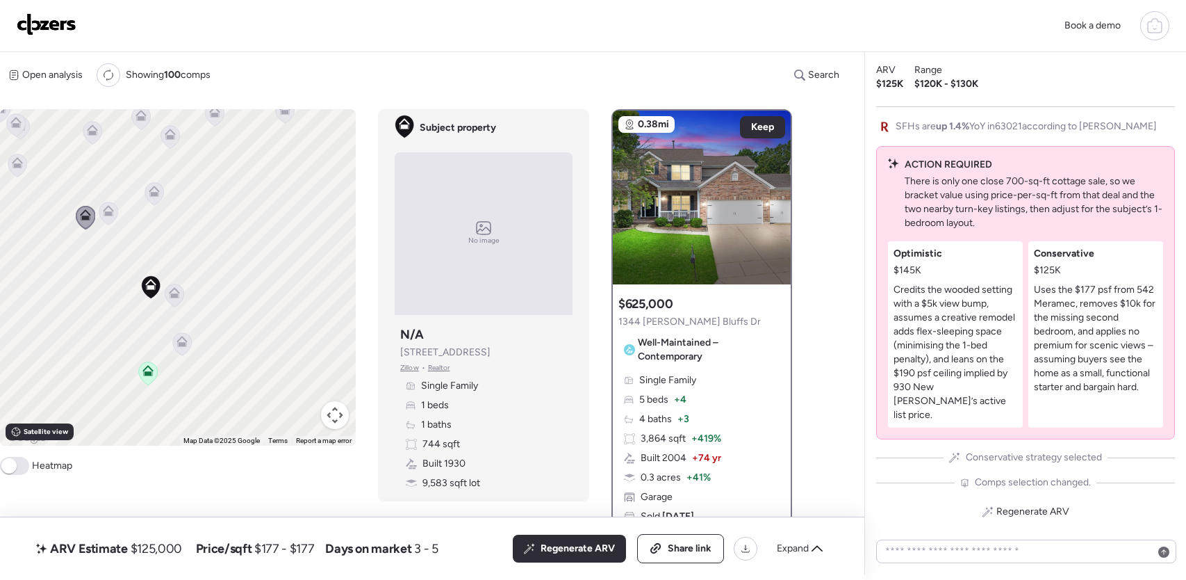
click at [120, 216] on div "To activate drag with keyboard, press Alt + Enter. Once in keyboard drag state,…" at bounding box center [178, 277] width 356 height 336
click at [110, 215] on icon at bounding box center [108, 213] width 9 height 4
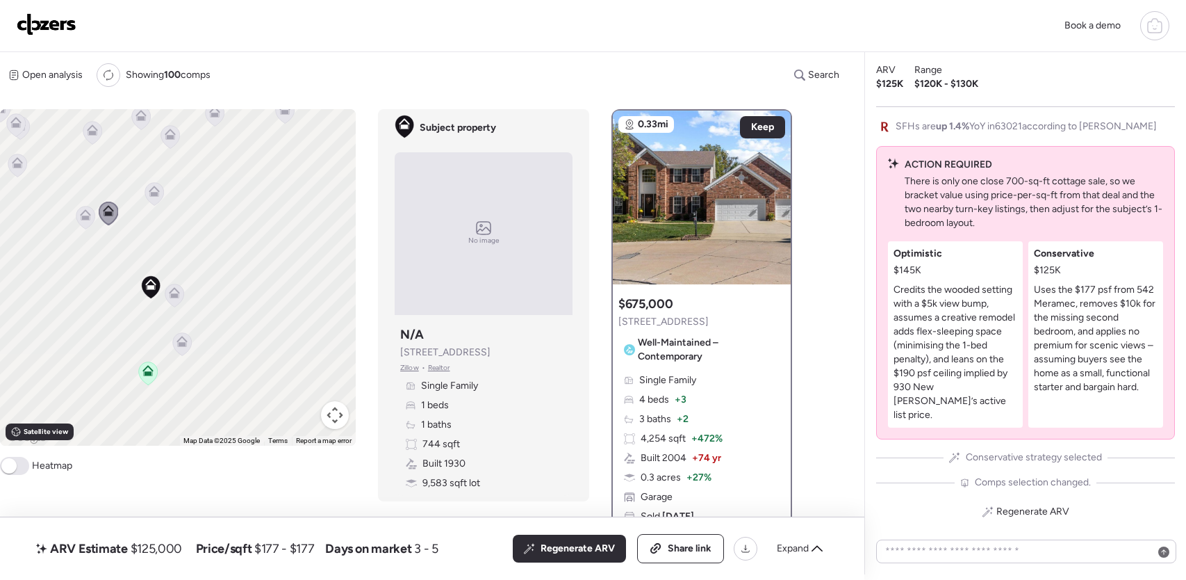
click at [150, 188] on icon at bounding box center [154, 191] width 11 height 11
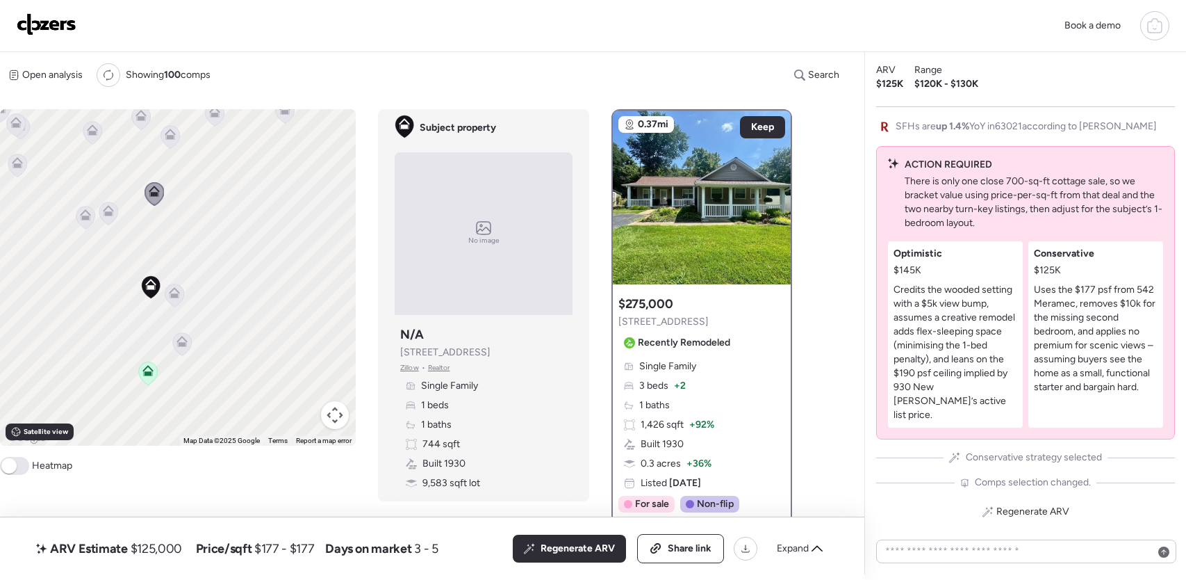
scroll to position [3, 0]
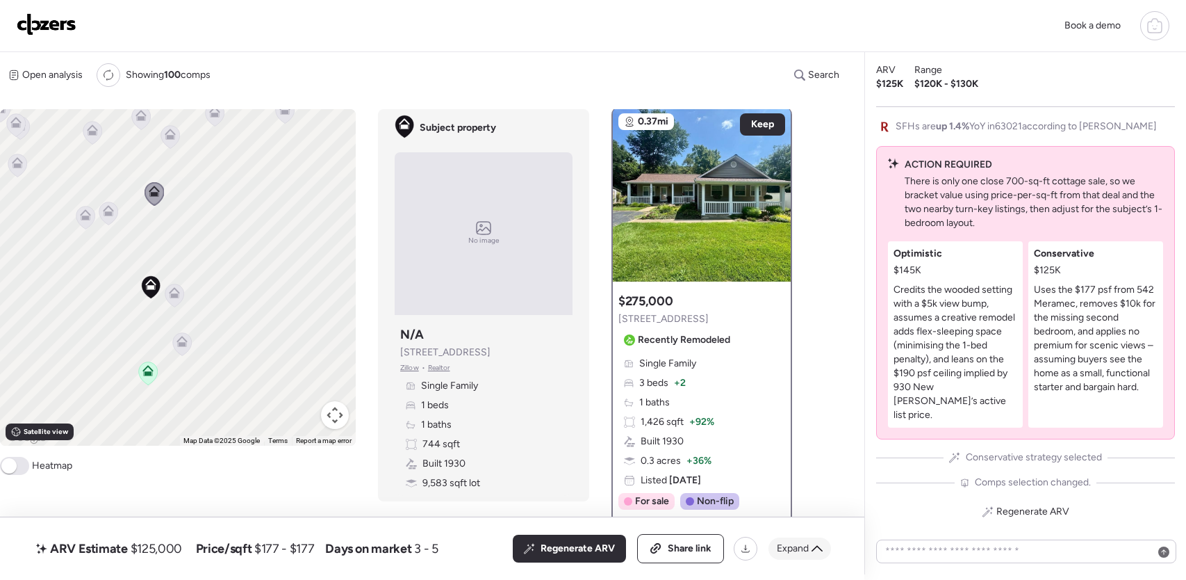
click at [784, 545] on span "Expand" at bounding box center [793, 548] width 32 height 14
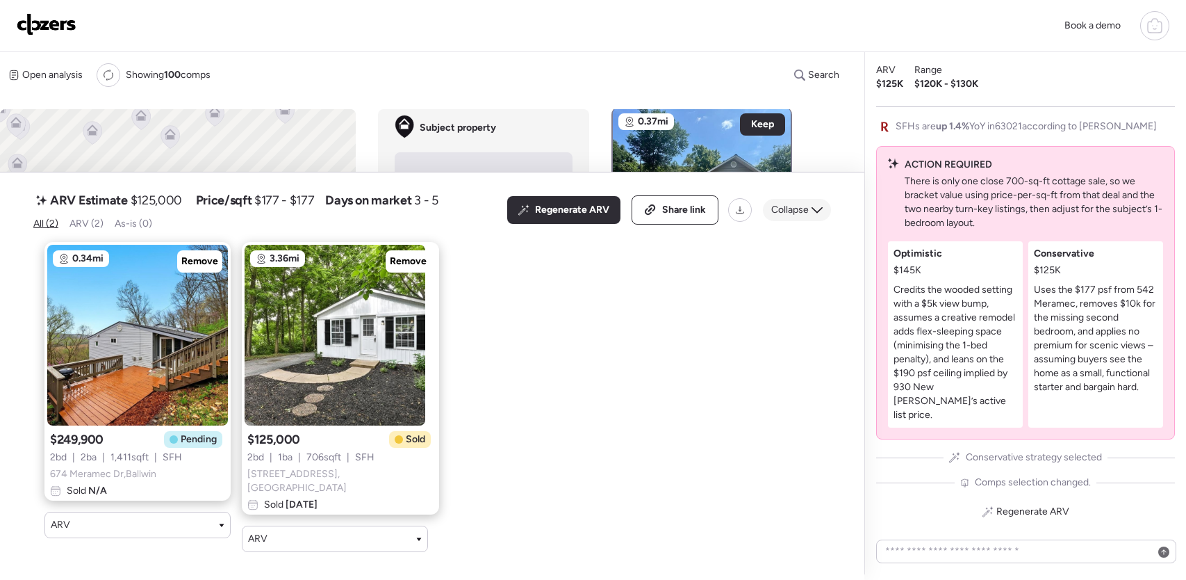
click at [805, 206] on div "Collapse" at bounding box center [797, 210] width 68 height 22
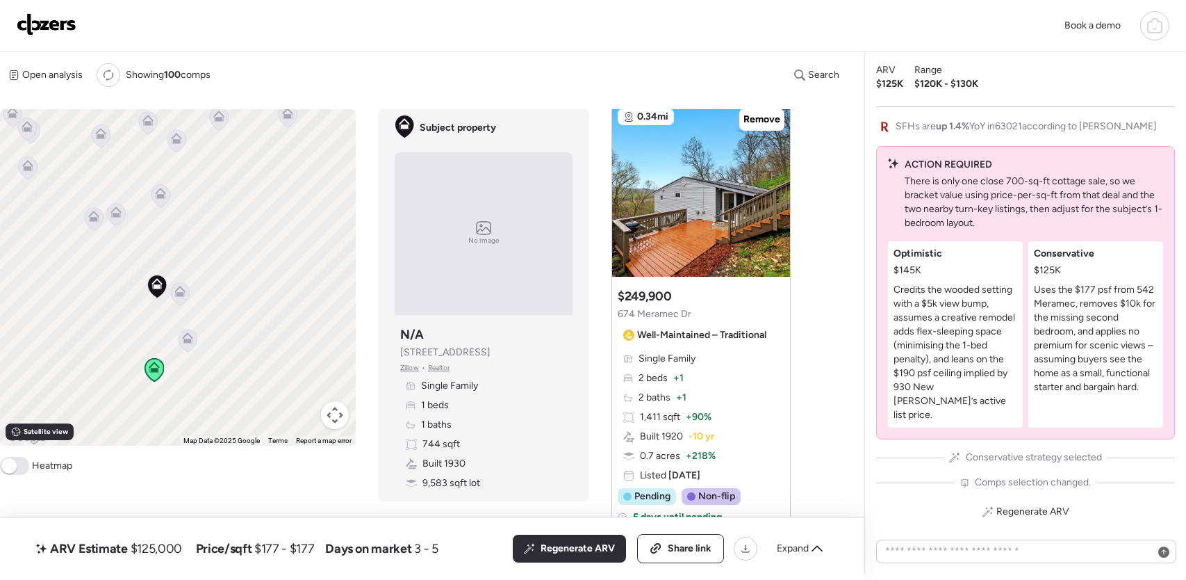
scroll to position [963, 0]
click at [117, 219] on icon at bounding box center [116, 215] width 19 height 23
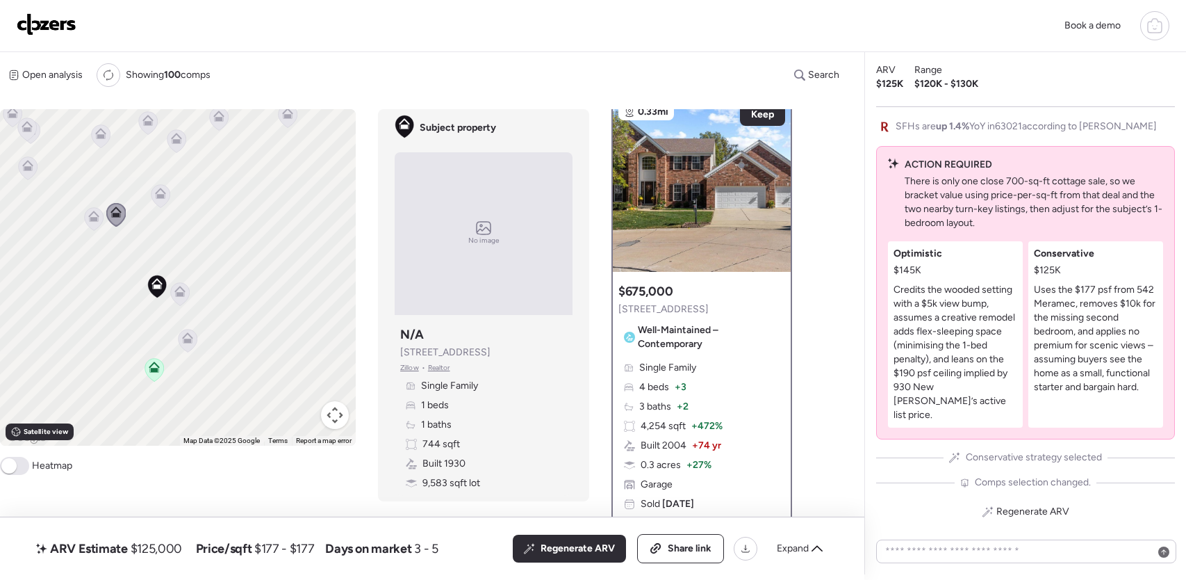
scroll to position [0, 0]
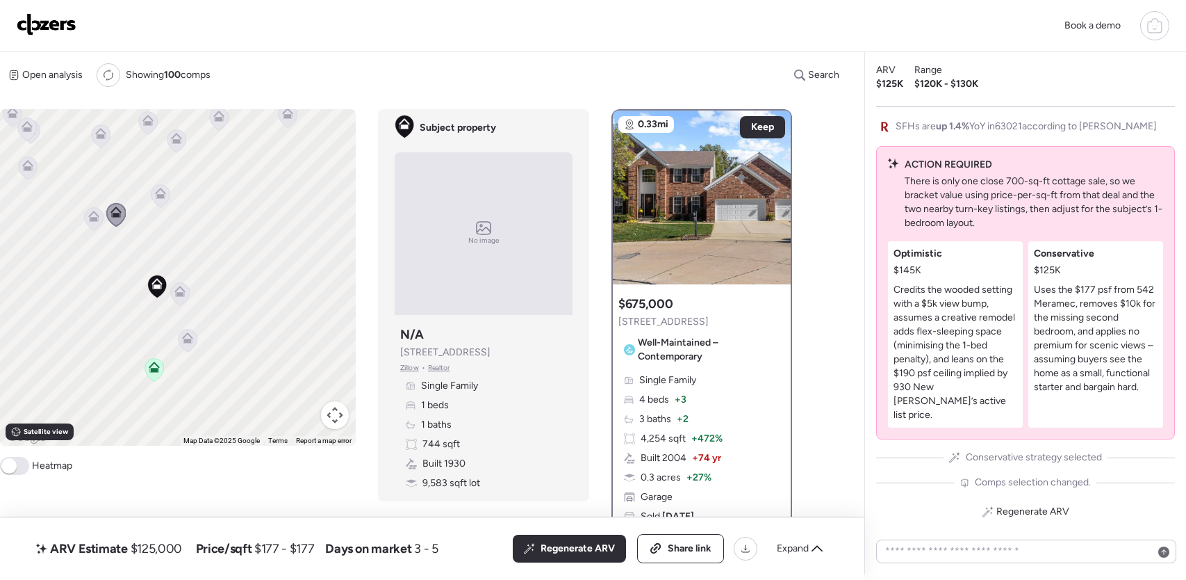
click at [97, 219] on icon at bounding box center [93, 219] width 9 height 4
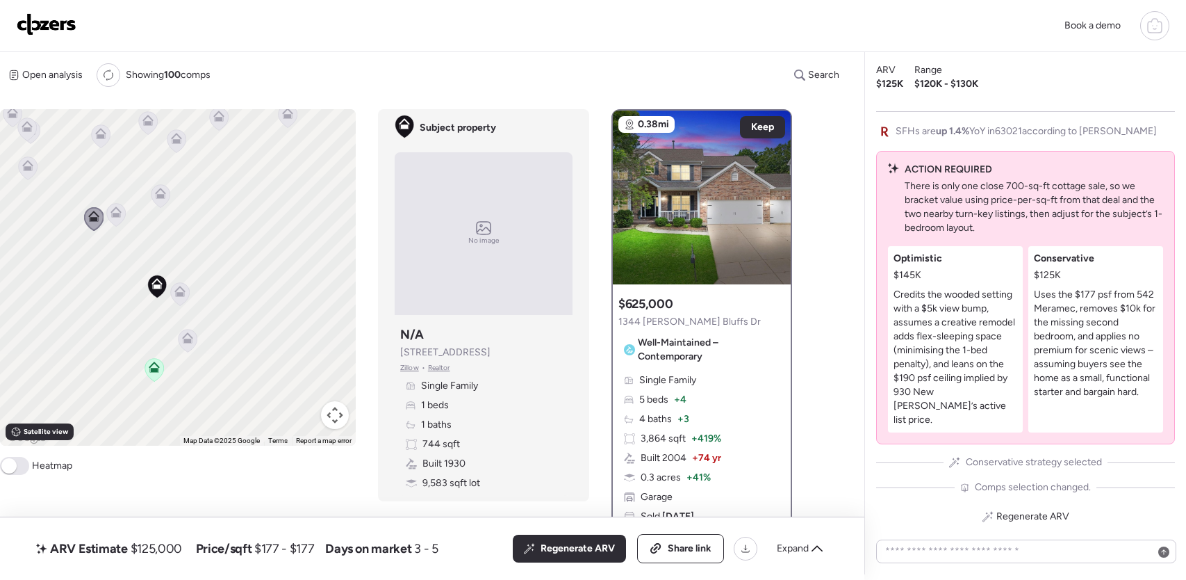
scroll to position [-7, 0]
drag, startPoint x: 929, startPoint y: 311, endPoint x: 1007, endPoint y: 368, distance: 96.0
click at [1007, 368] on p "Credits the wooded setting with a $5k view bump, assumes a creative remodel add…" at bounding box center [956, 359] width 124 height 139
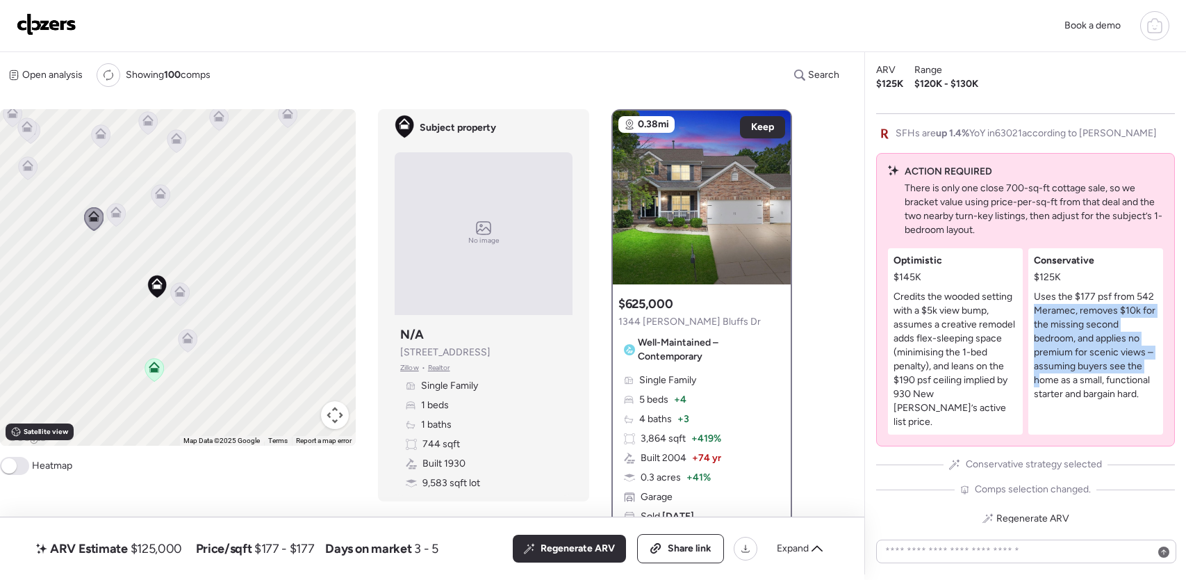
drag, startPoint x: 1056, startPoint y: 327, endPoint x: 1101, endPoint y: 397, distance: 83.1
click at [1101, 397] on p "Uses the $177 psf from 542 Meramec, removes $10k for the missing second bedroom…" at bounding box center [1096, 345] width 124 height 111
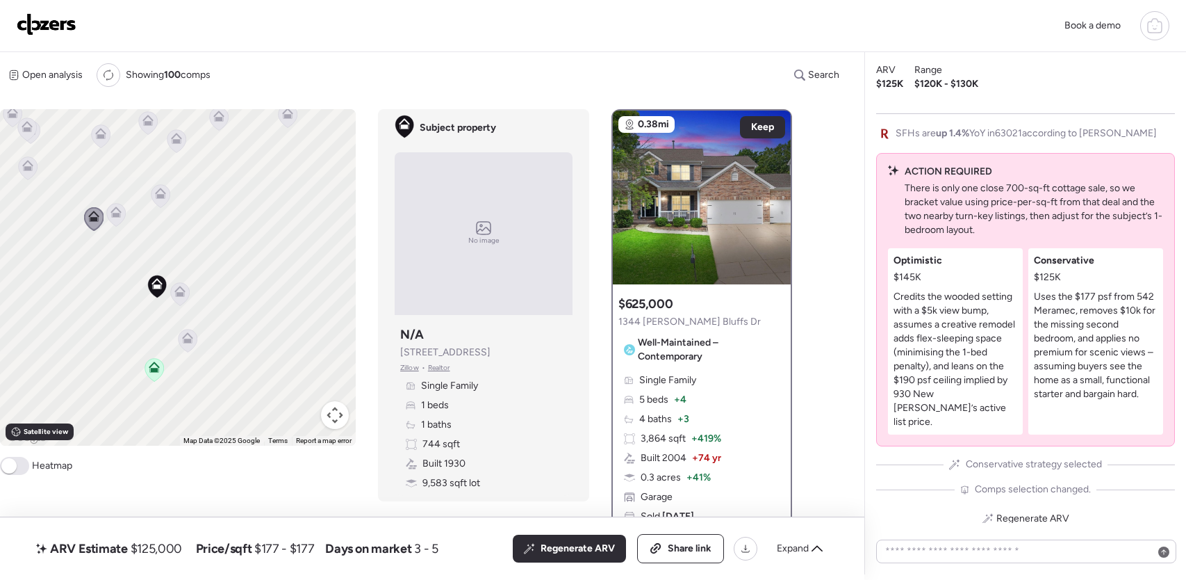
drag, startPoint x: 1065, startPoint y: 345, endPoint x: 1107, endPoint y: 404, distance: 72.9
click at [1107, 401] on p "Uses the $177 psf from 542 Meramec, removes $10k for the missing second bedroom…" at bounding box center [1096, 345] width 124 height 111
click at [1108, 401] on p "Uses the $177 psf from 542 Meramec, removes $10k for the missing second bedroom…" at bounding box center [1096, 345] width 124 height 111
drag, startPoint x: 1074, startPoint y: 341, endPoint x: 1099, endPoint y: 402, distance: 65.4
click at [1099, 401] on p "Uses the $177 psf from 542 Meramec, removes $10k for the missing second bedroom…" at bounding box center [1096, 345] width 124 height 111
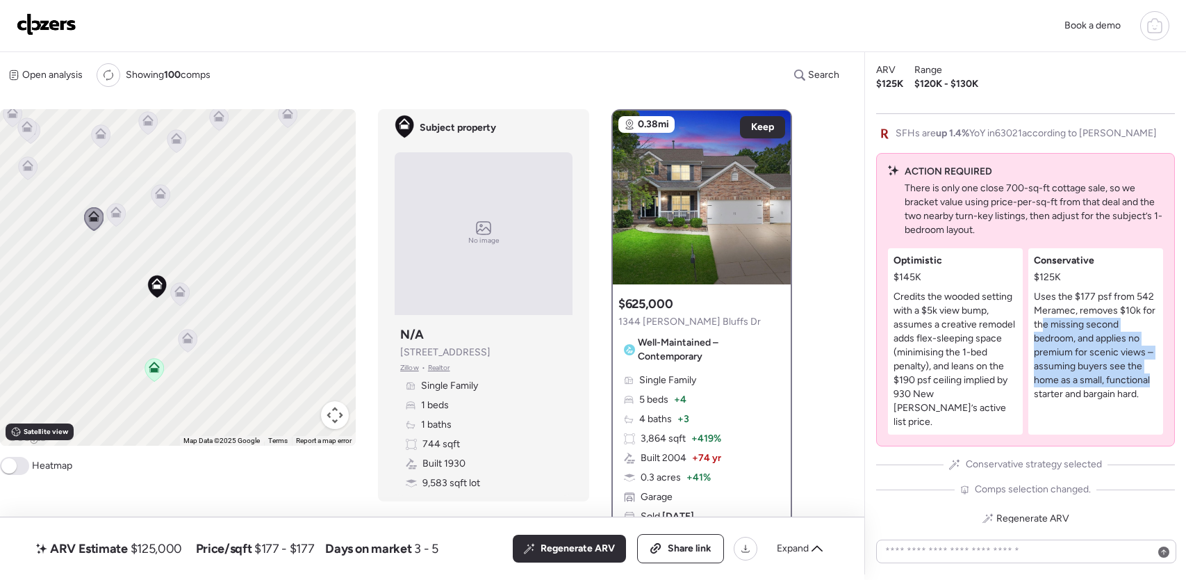
click at [1099, 401] on p "Uses the $177 psf from 542 Meramec, removes $10k for the missing second bedroom…" at bounding box center [1096, 345] width 124 height 111
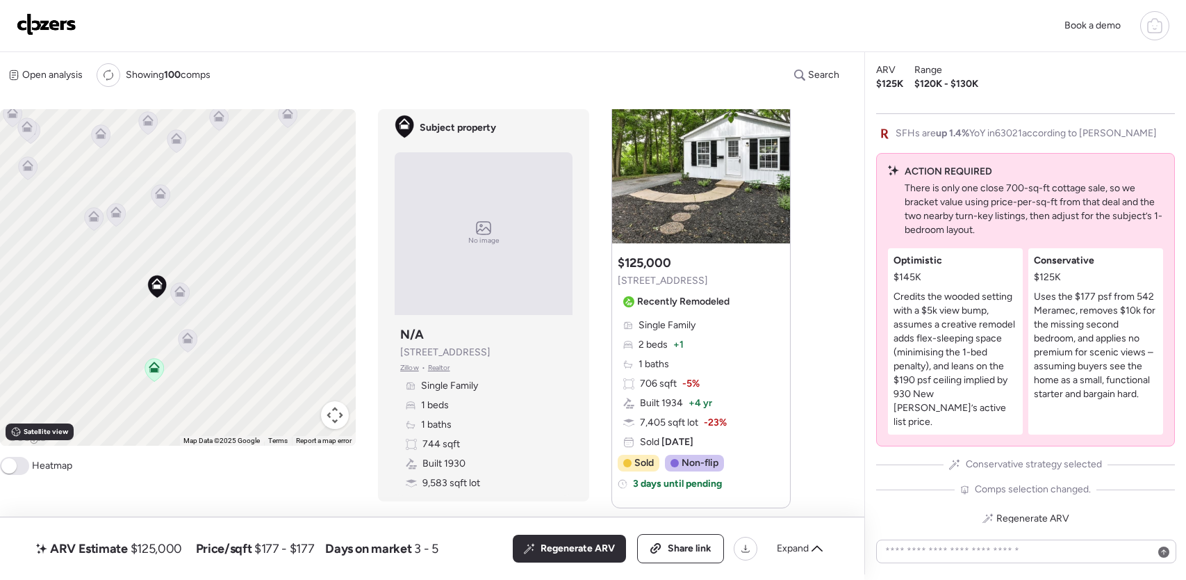
scroll to position [701, 0]
click at [65, 24] on img at bounding box center [47, 24] width 60 height 22
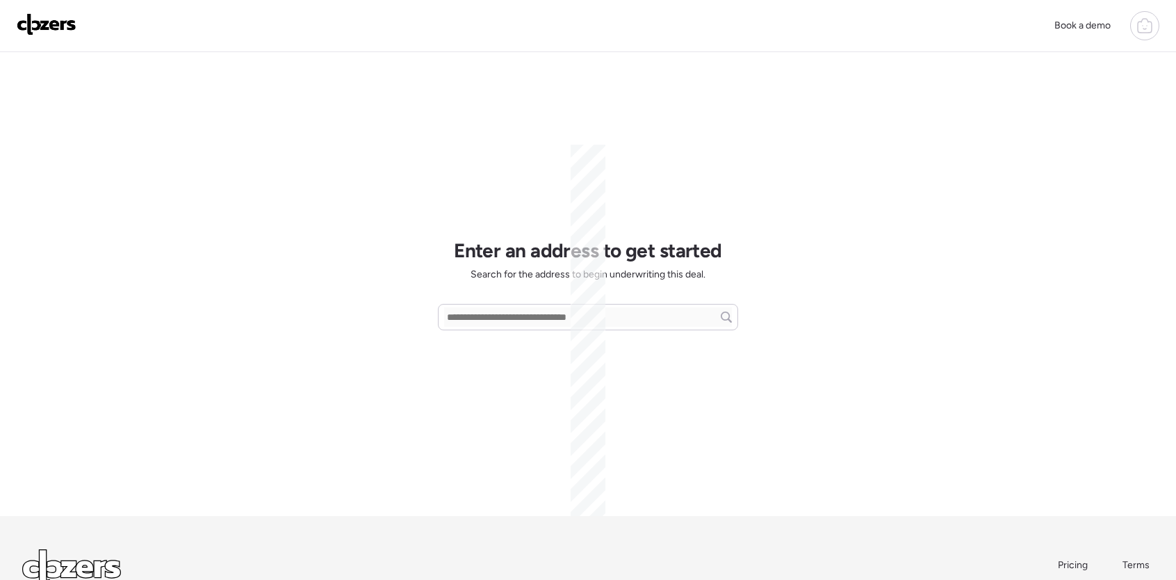
click at [516, 302] on div "Enter an address to get started Search for the address to begin underwriting th…" at bounding box center [588, 283] width 300 height 463
click at [512, 318] on input "text" at bounding box center [588, 316] width 288 height 19
paste input "**********"
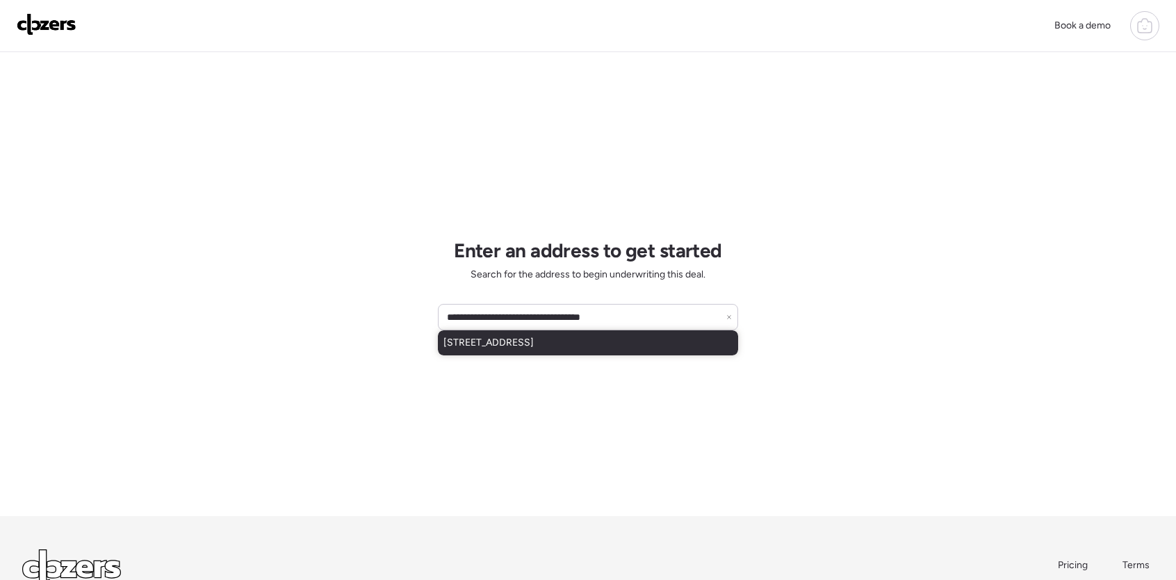
click at [534, 345] on span "[STREET_ADDRESS]" at bounding box center [488, 343] width 90 height 14
type input "**********"
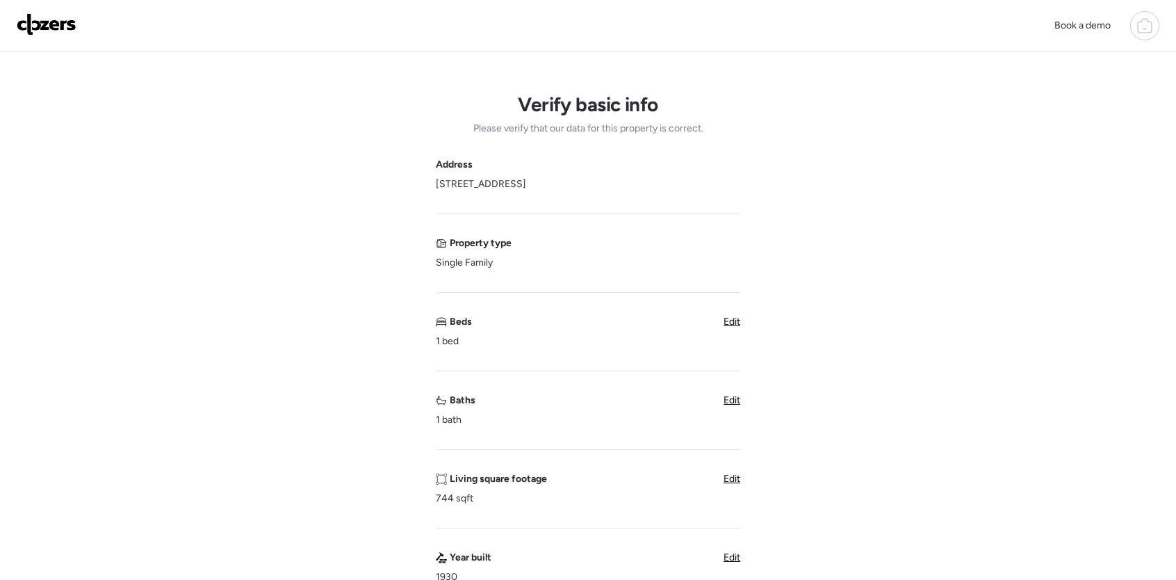
click at [731, 320] on span "Edit" at bounding box center [731, 321] width 17 height 12
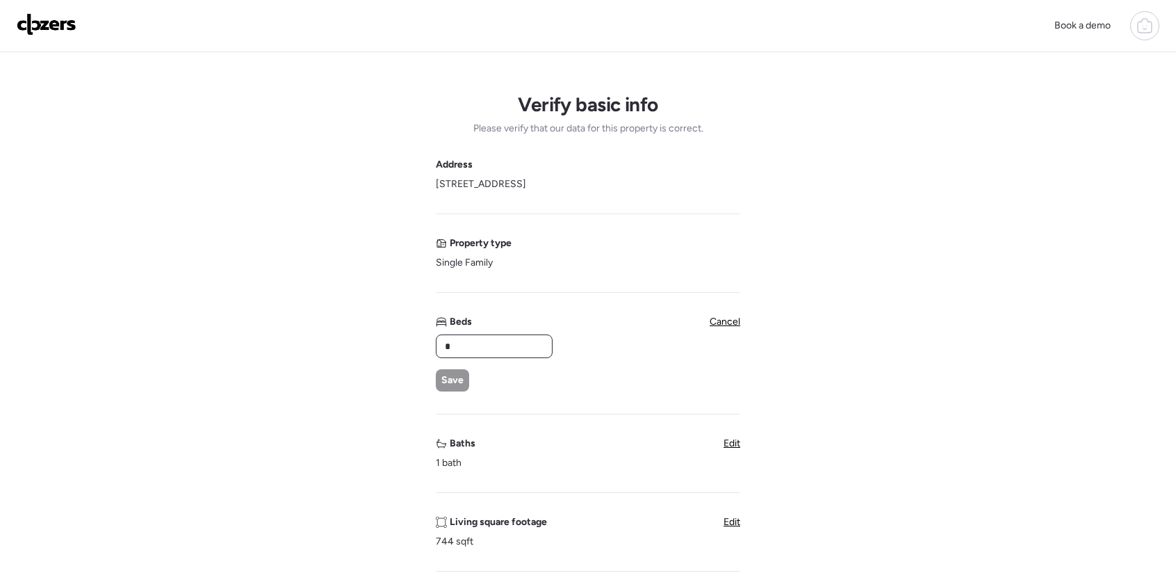
drag, startPoint x: 493, startPoint y: 340, endPoint x: 411, endPoint y: 342, distance: 81.3
click at [431, 340] on div "Verify basic info Please verify that our data for this property is correct. Add…" at bounding box center [588, 574] width 1154 height 1045
type input "*"
click at [452, 377] on span "Save" at bounding box center [452, 380] width 22 height 14
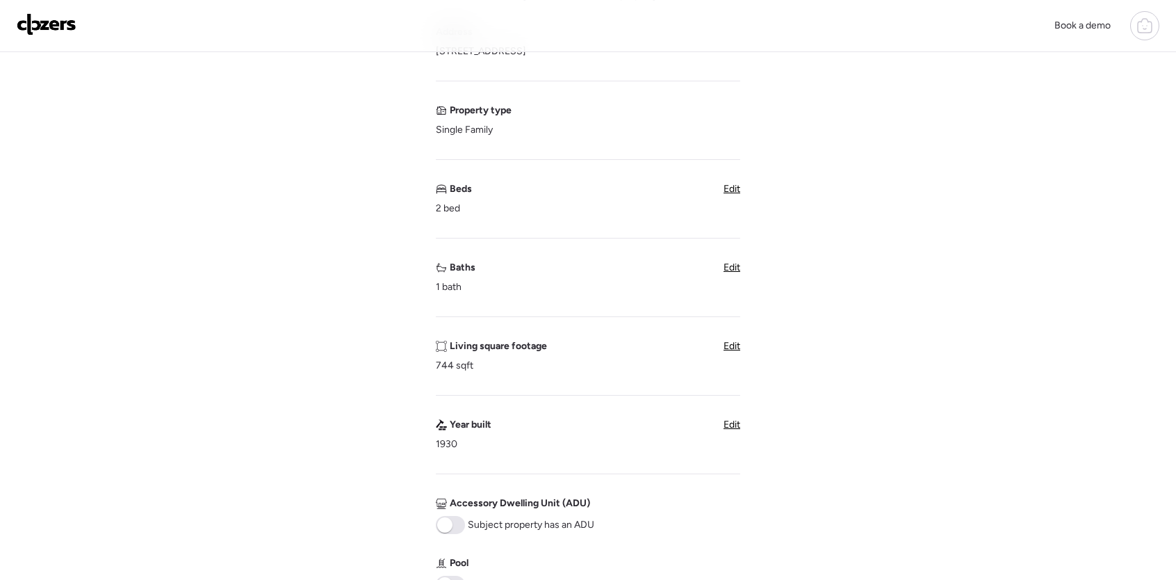
scroll to position [646, 0]
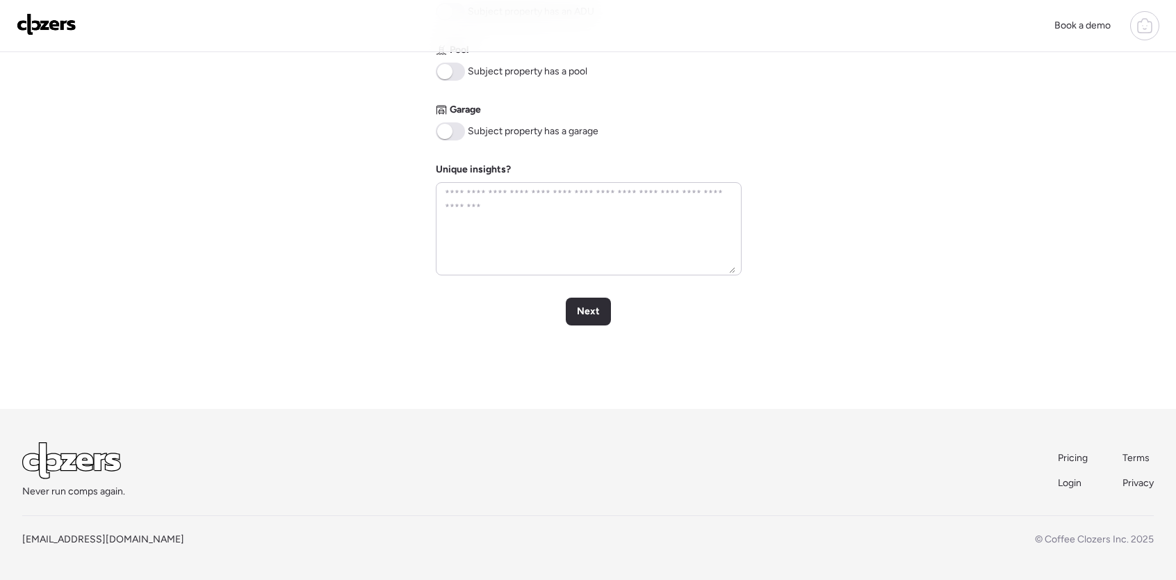
click at [608, 298] on div "Next" at bounding box center [588, 311] width 45 height 28
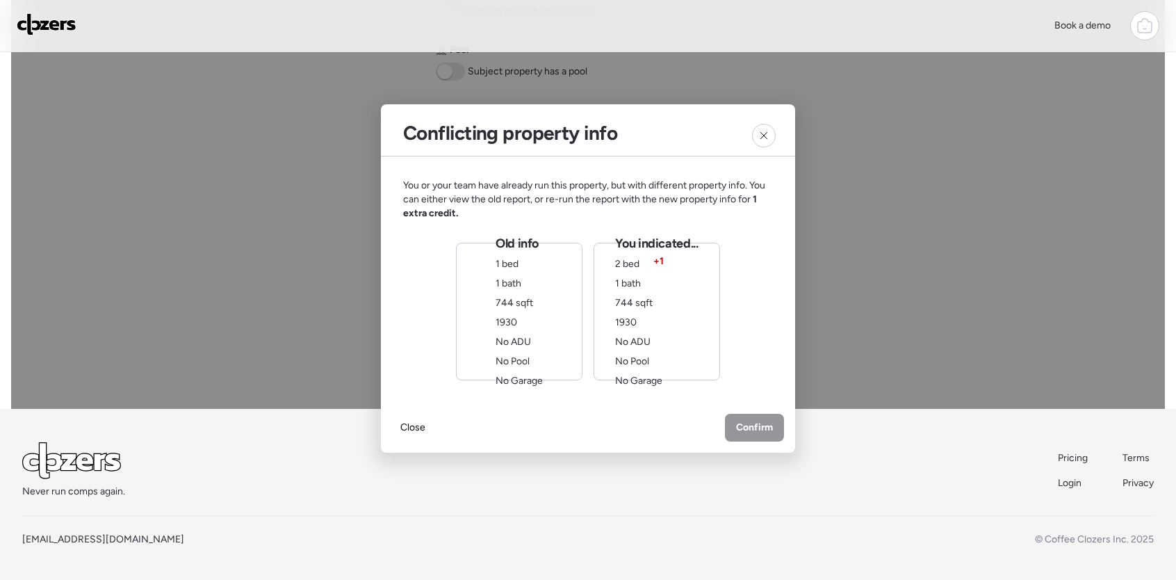
click at [654, 311] on div "You indicated... 2 bed + 1 1 bath 744 sqft 1930 No ADU No Pool No Garage" at bounding box center [656, 311] width 83 height 153
click at [745, 425] on span "Confirm" at bounding box center [754, 429] width 37 height 14
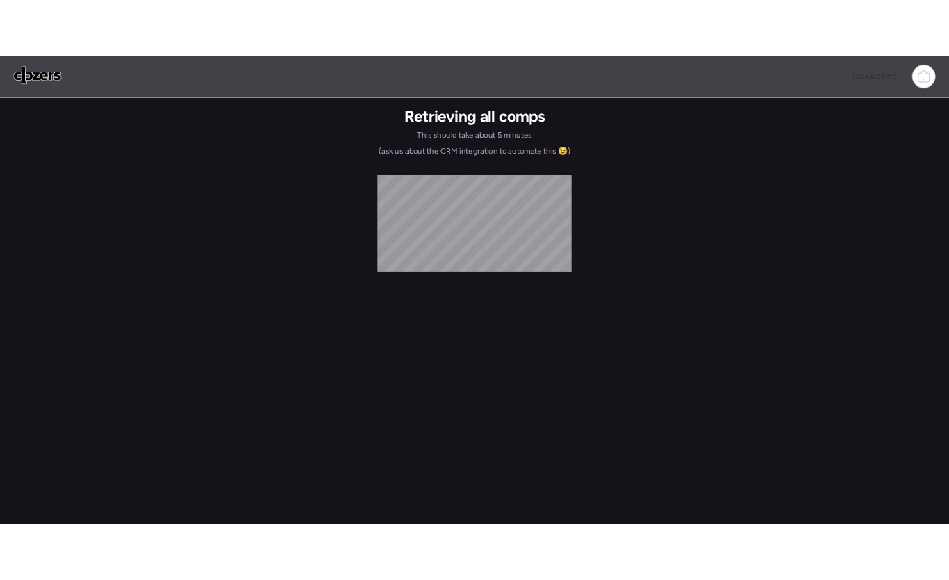
scroll to position [0, 0]
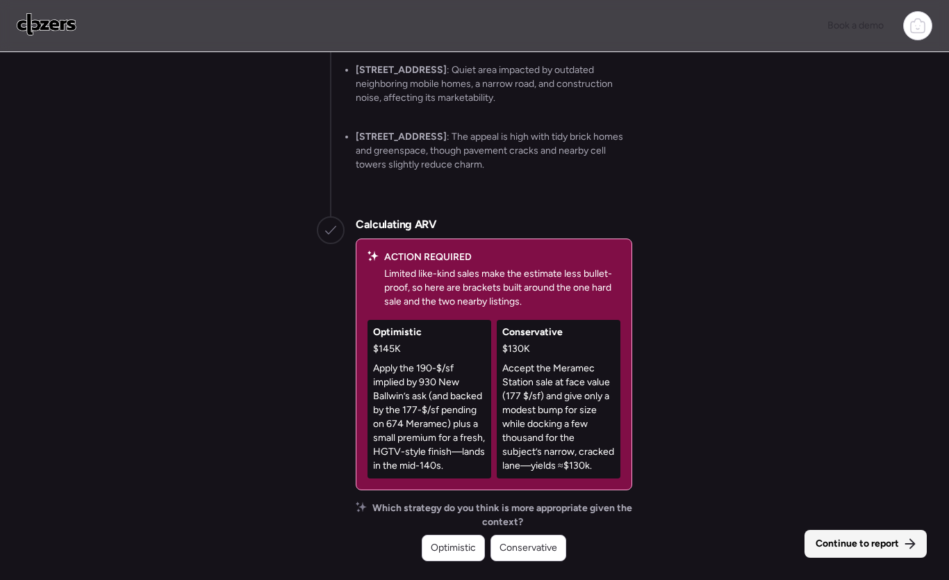
click at [828, 539] on span "Continue to report" at bounding box center [857, 543] width 83 height 14
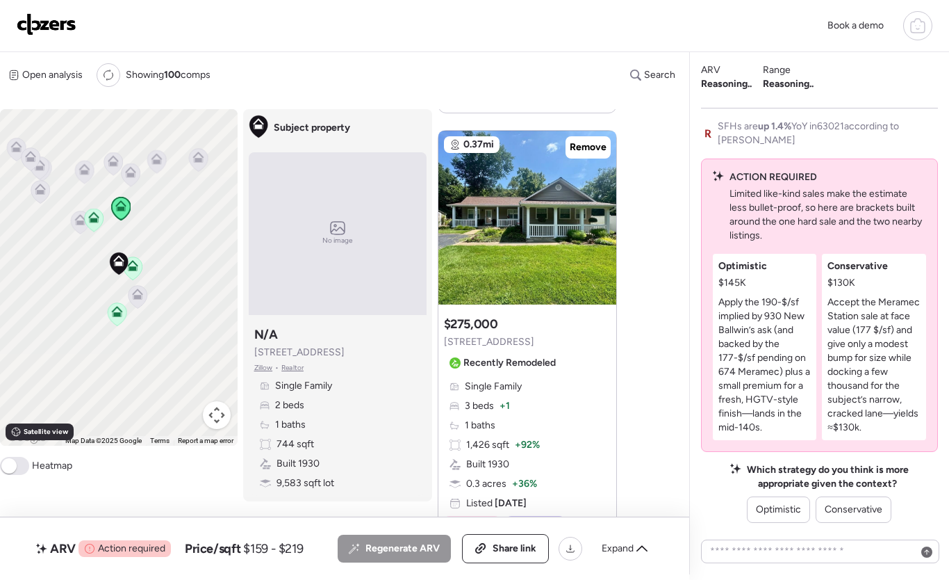
scroll to position [473, 0]
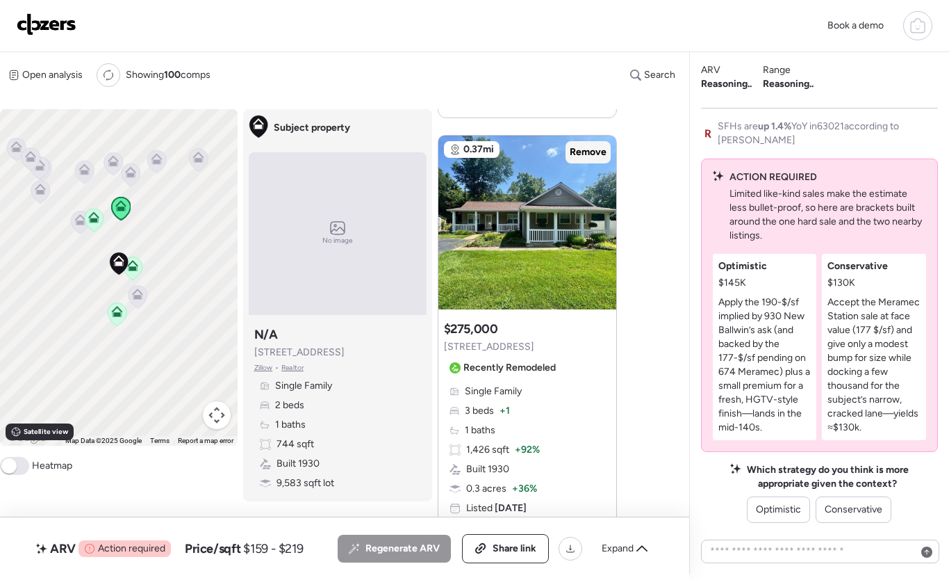
click at [599, 156] on span "Remove" at bounding box center [588, 152] width 37 height 14
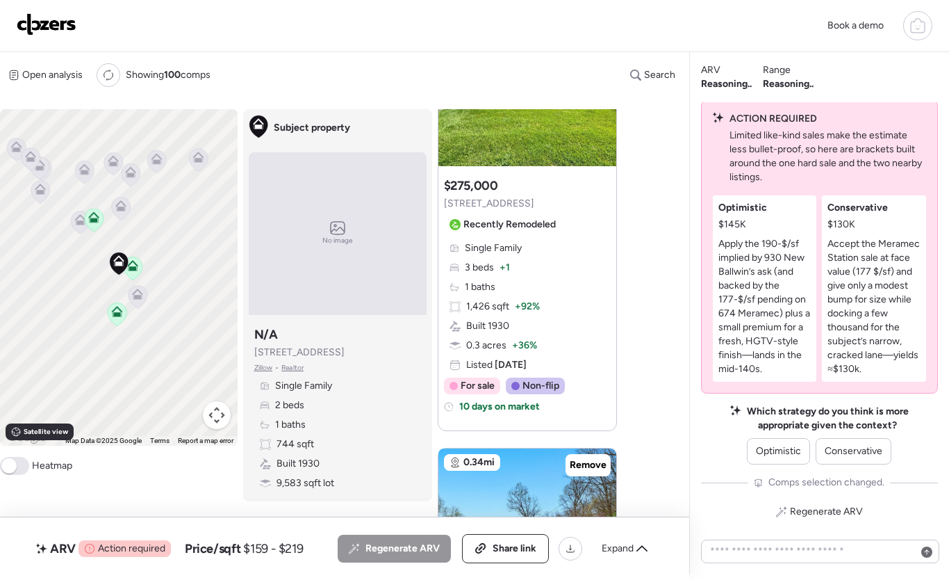
scroll to position [646, 0]
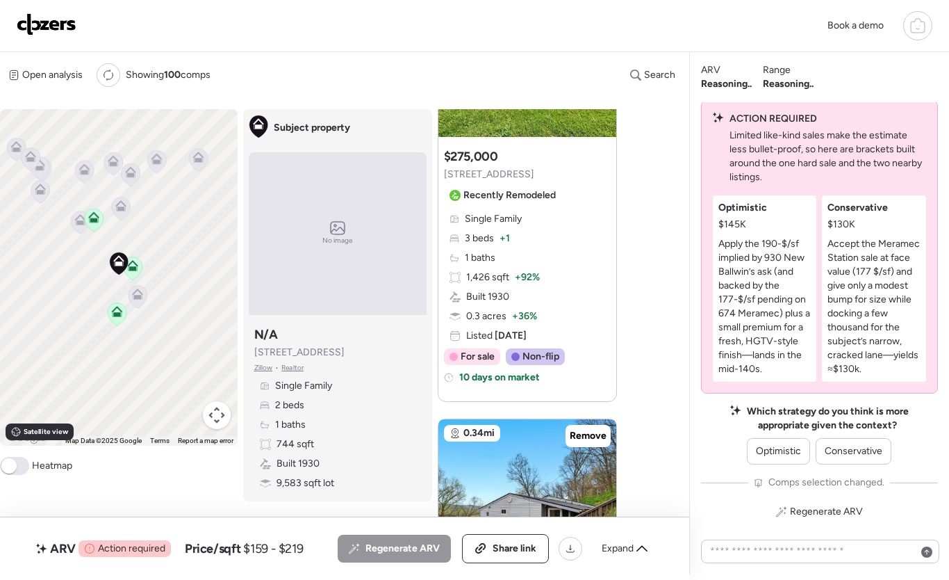
click at [143, 299] on icon at bounding box center [138, 297] width 19 height 23
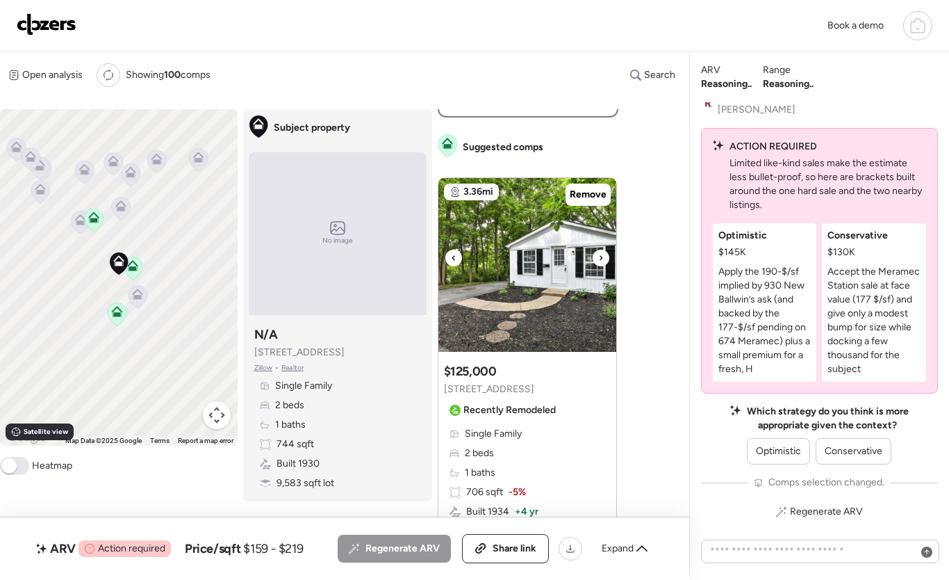
scroll to position [549, 0]
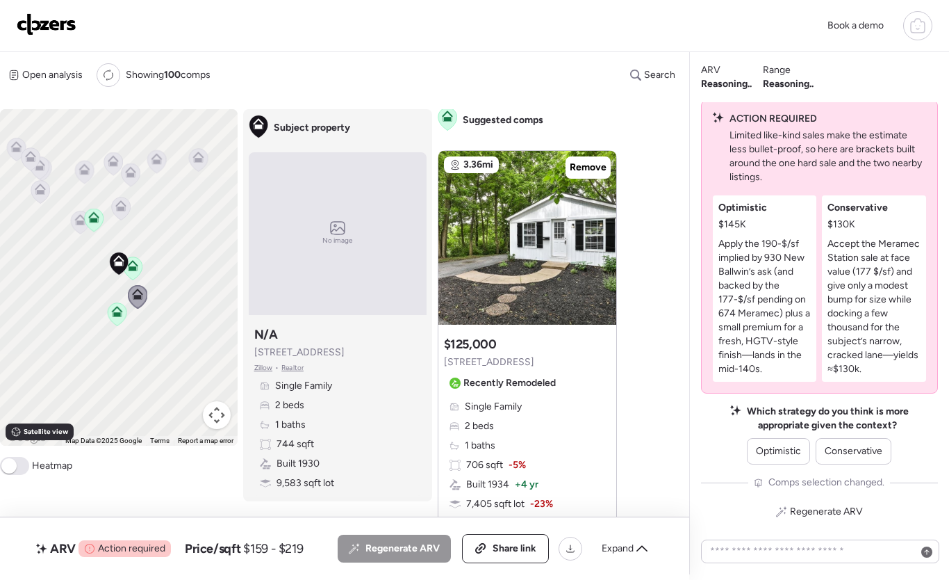
click at [119, 213] on icon at bounding box center [121, 208] width 19 height 23
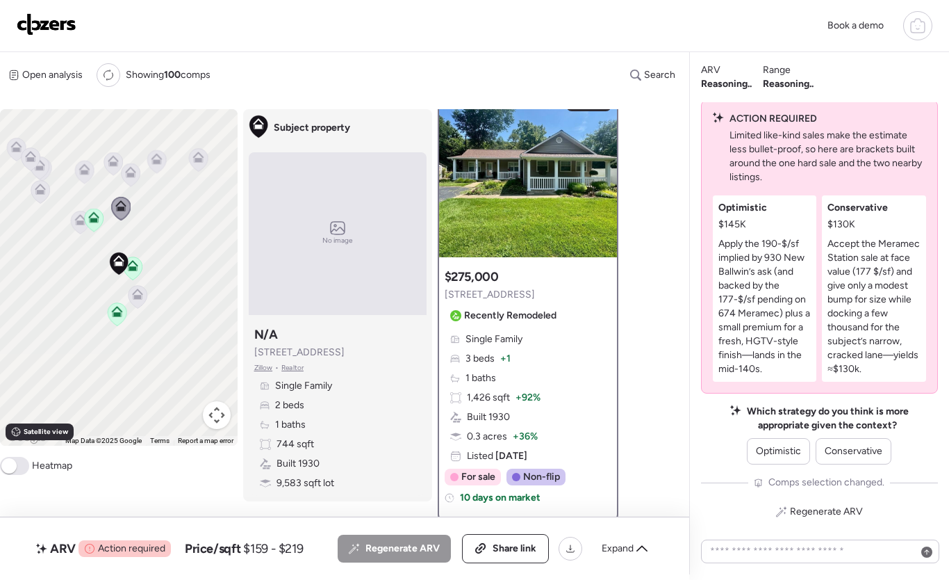
scroll to position [0, 0]
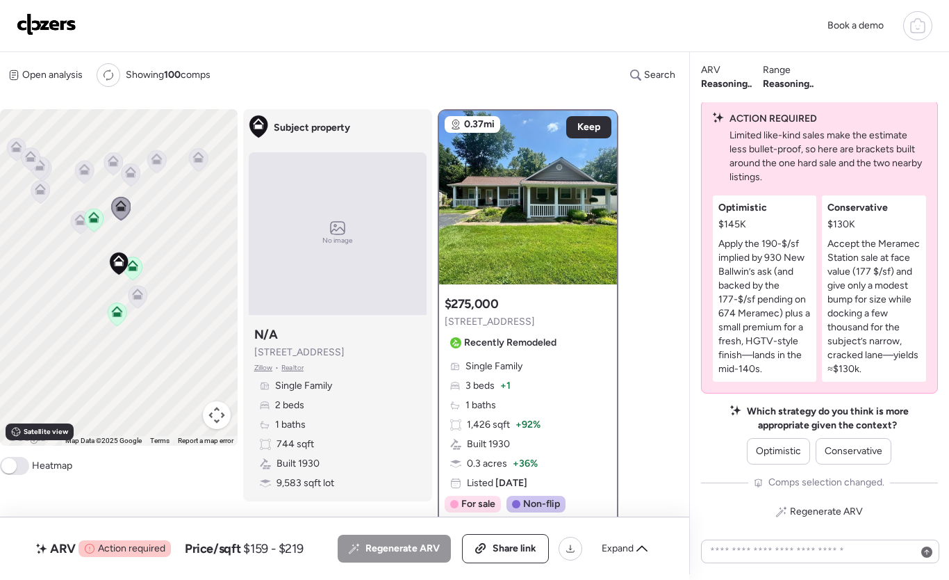
click at [80, 228] on icon at bounding box center [80, 222] width 19 height 23
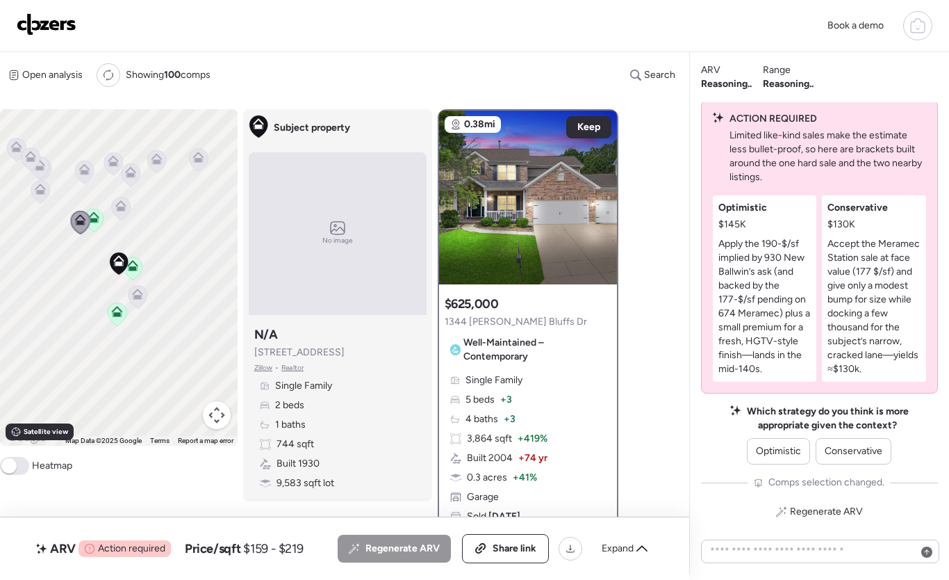
click at [120, 213] on icon at bounding box center [121, 208] width 19 height 23
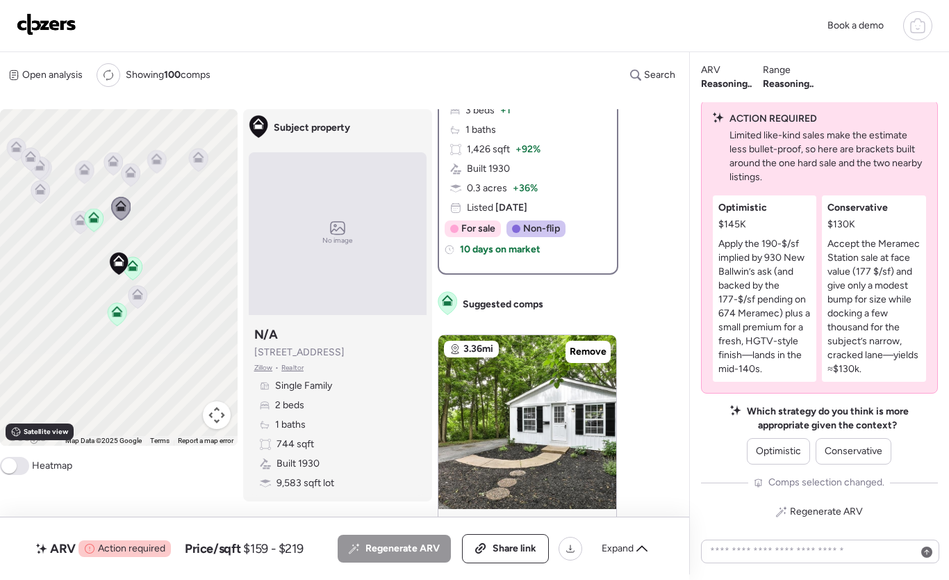
scroll to position [292, 0]
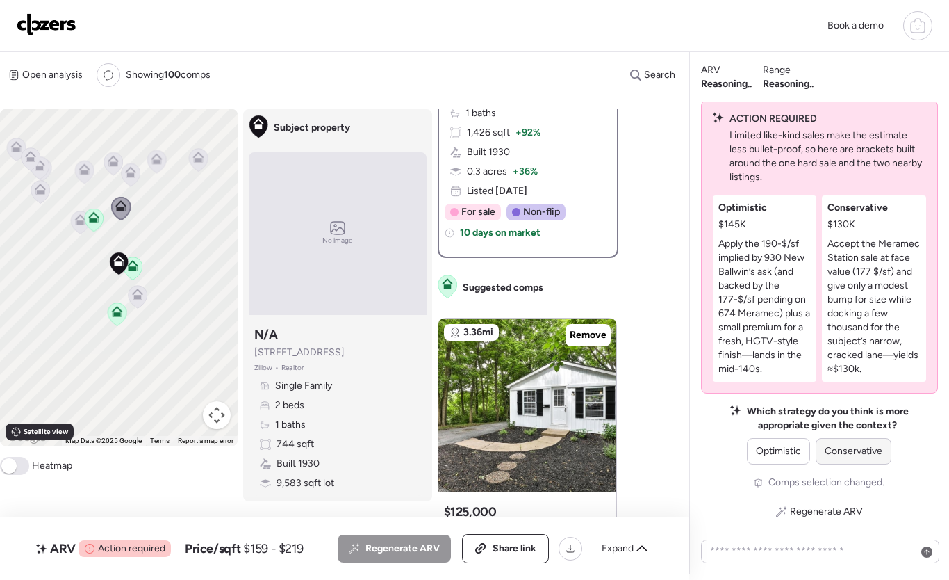
click at [845, 457] on span "Conservative" at bounding box center [854, 451] width 58 height 14
